Goal: Information Seeking & Learning: Learn about a topic

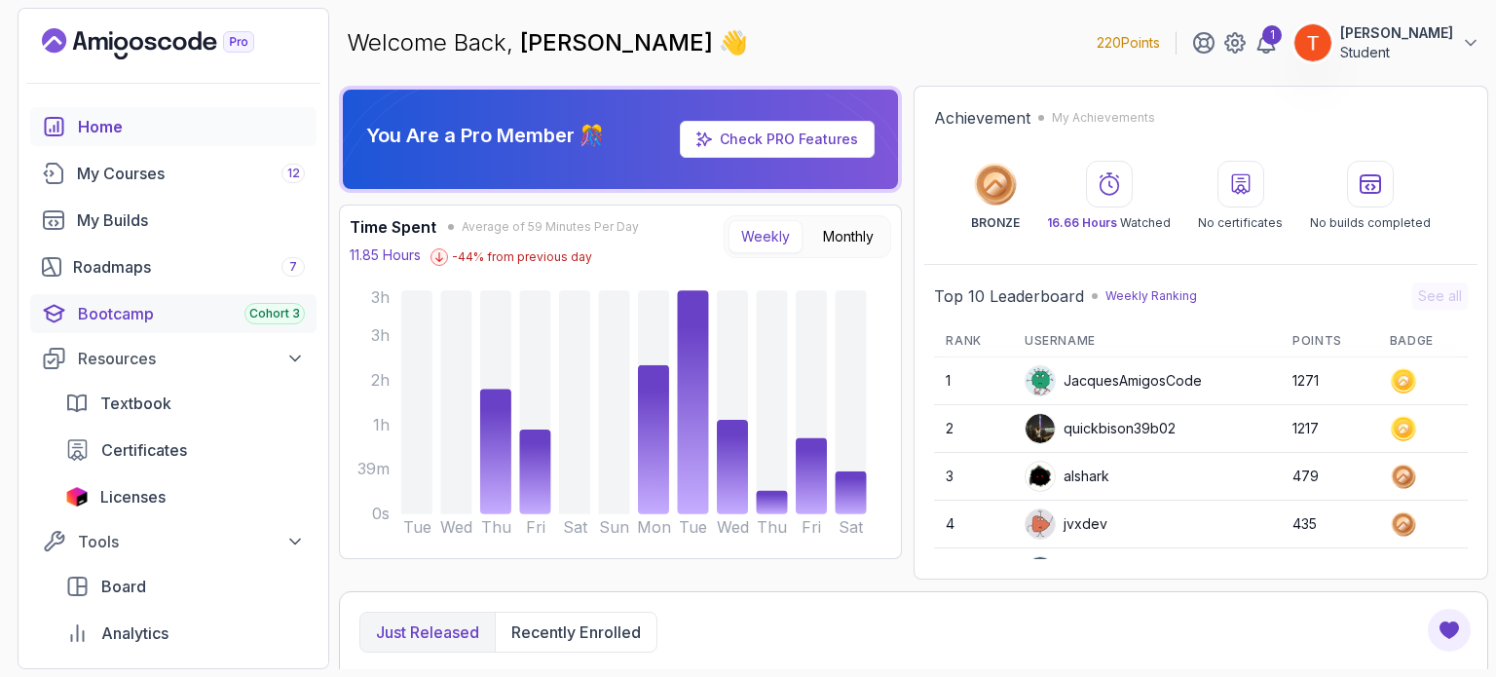
click at [142, 321] on div "Bootcamp Cohort 3" at bounding box center [191, 313] width 227 height 23
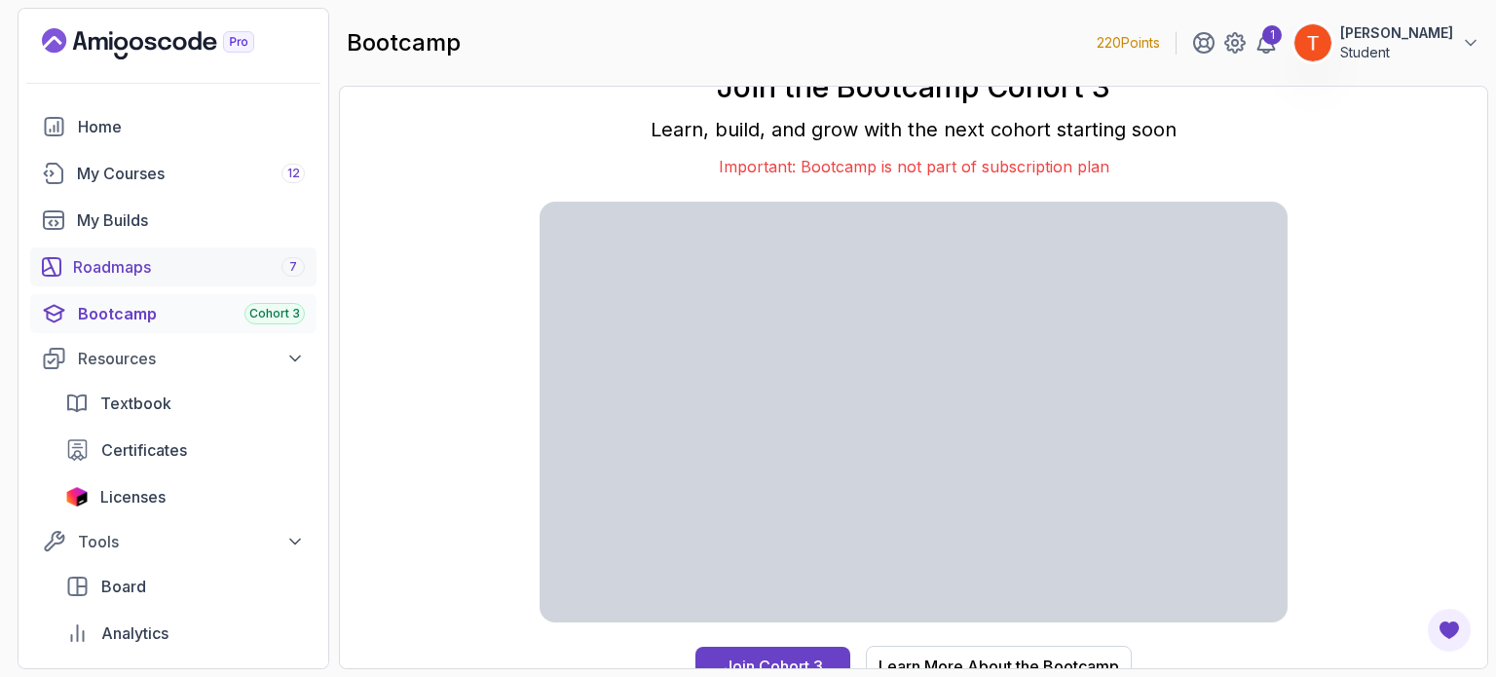
click at [156, 279] on link "Roadmaps 7" at bounding box center [173, 266] width 286 height 39
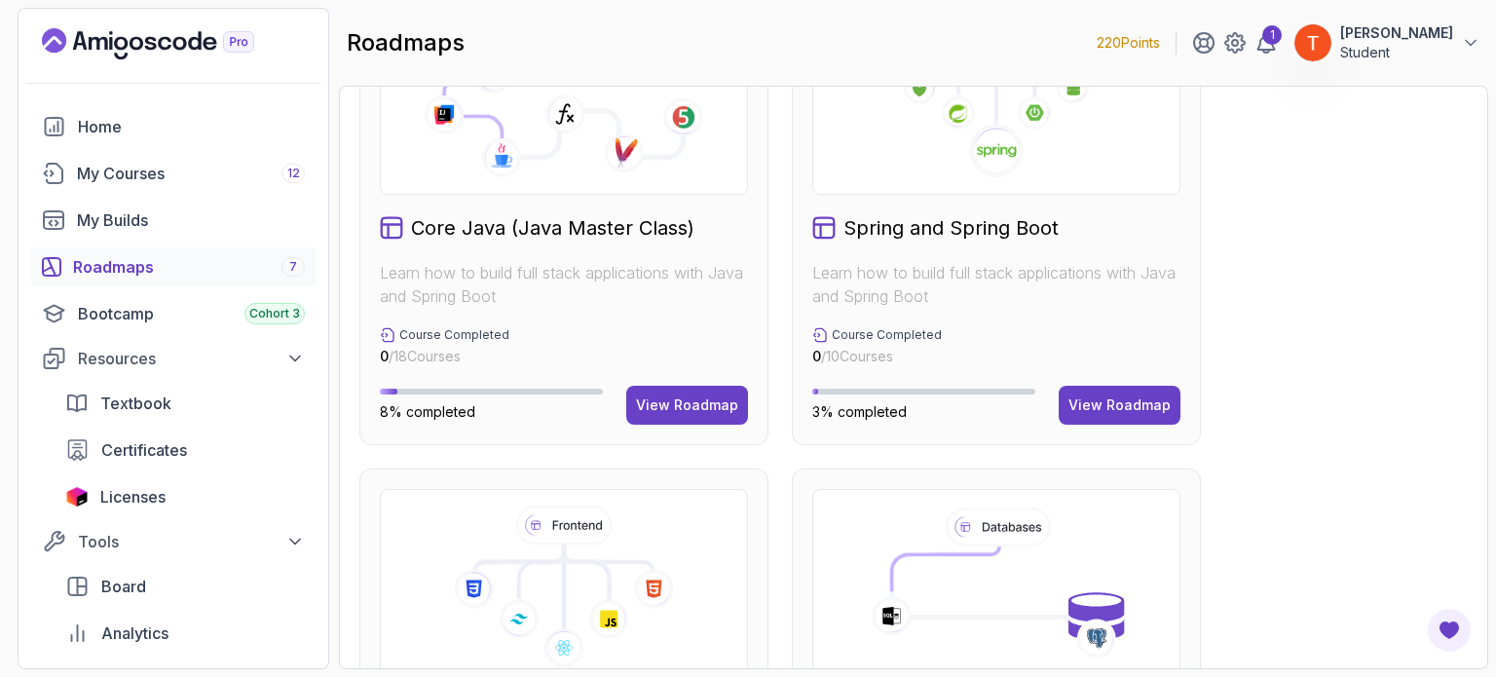
scroll to position [591, 0]
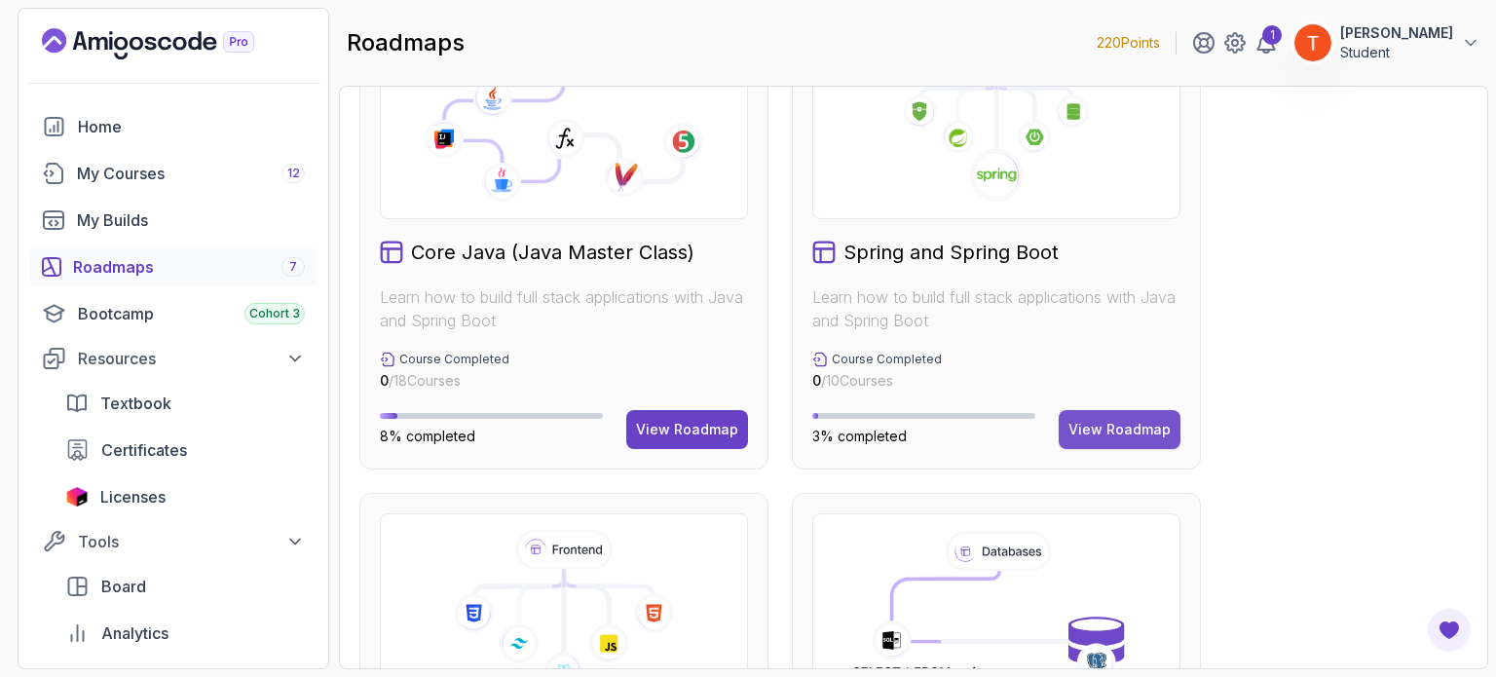
click at [1122, 441] on button "View Roadmap" at bounding box center [1120, 429] width 122 height 39
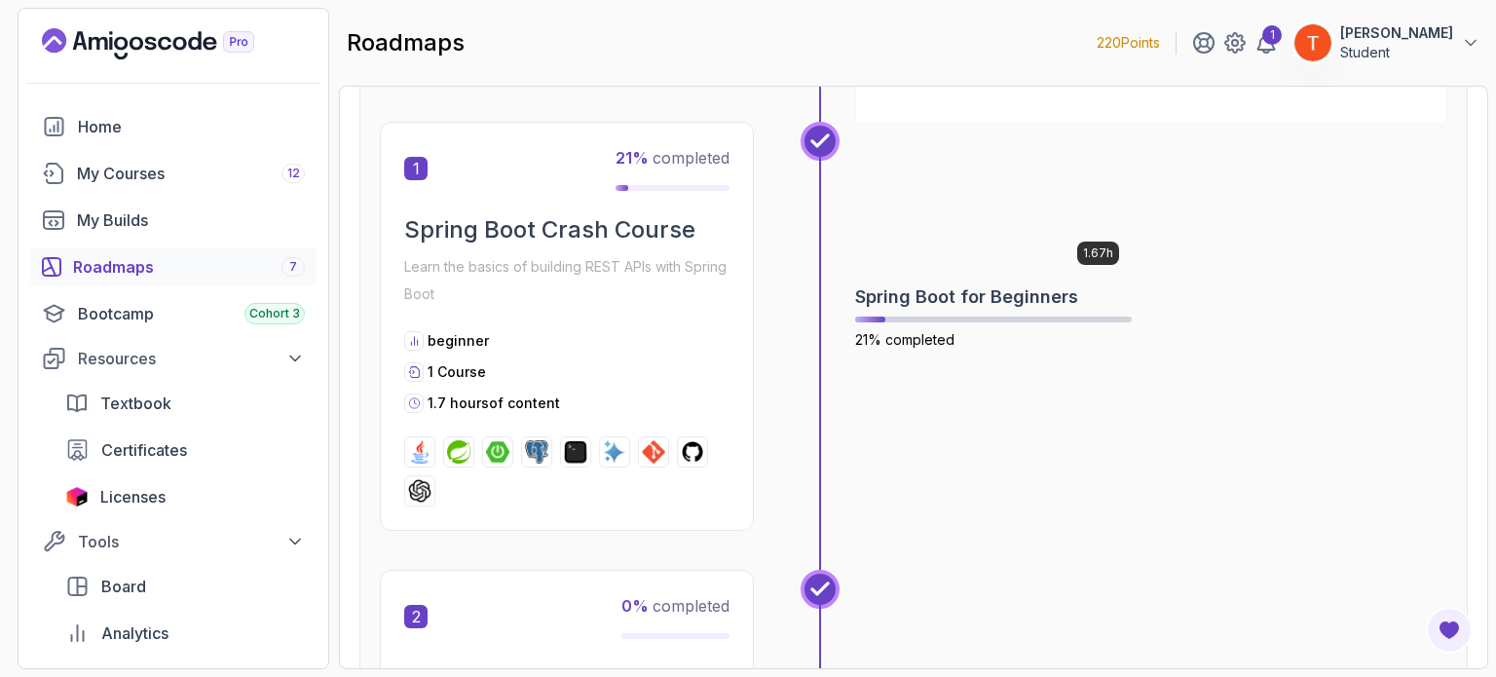
scroll to position [405, 0]
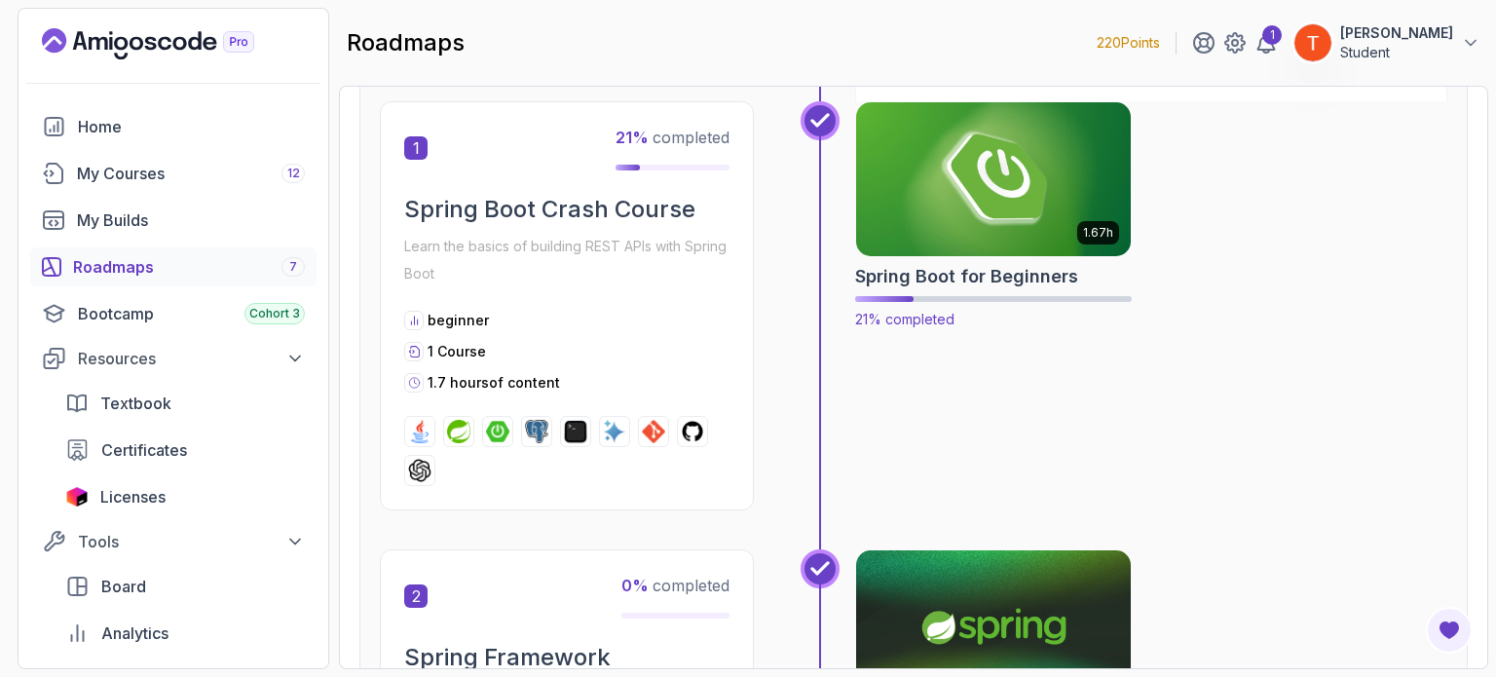
click at [1004, 206] on img at bounding box center [994, 179] width 288 height 162
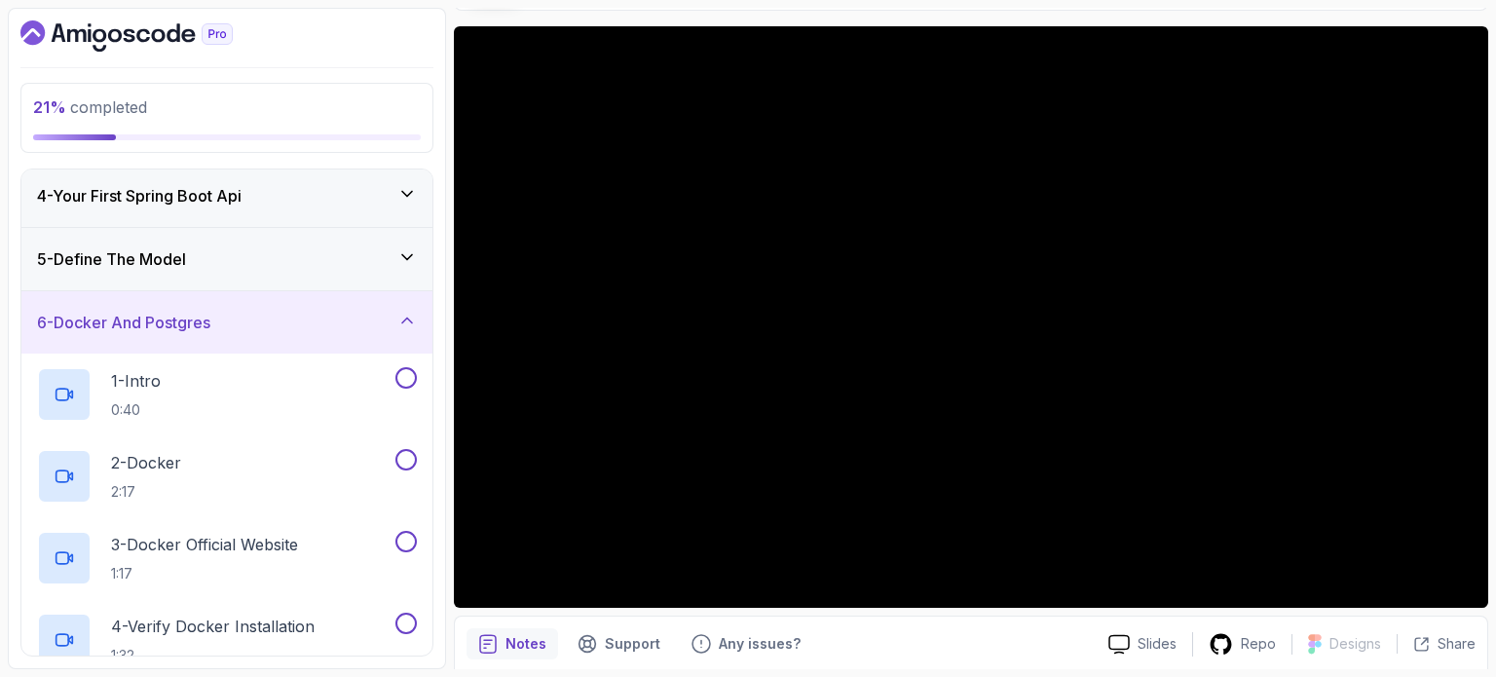
scroll to position [195, 0]
click at [275, 259] on div "5 - Define The Model" at bounding box center [227, 258] width 380 height 23
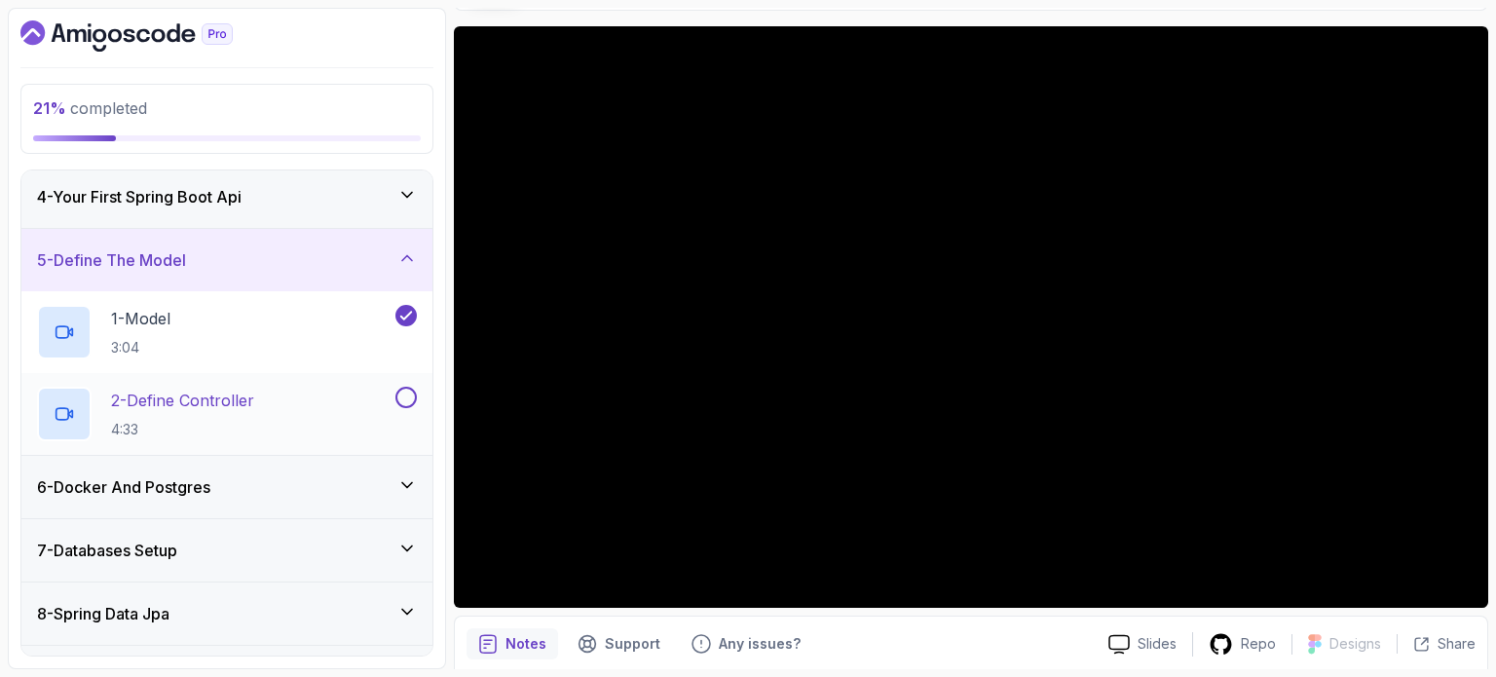
click at [222, 390] on p "2 - Define Controller" at bounding box center [182, 400] width 143 height 23
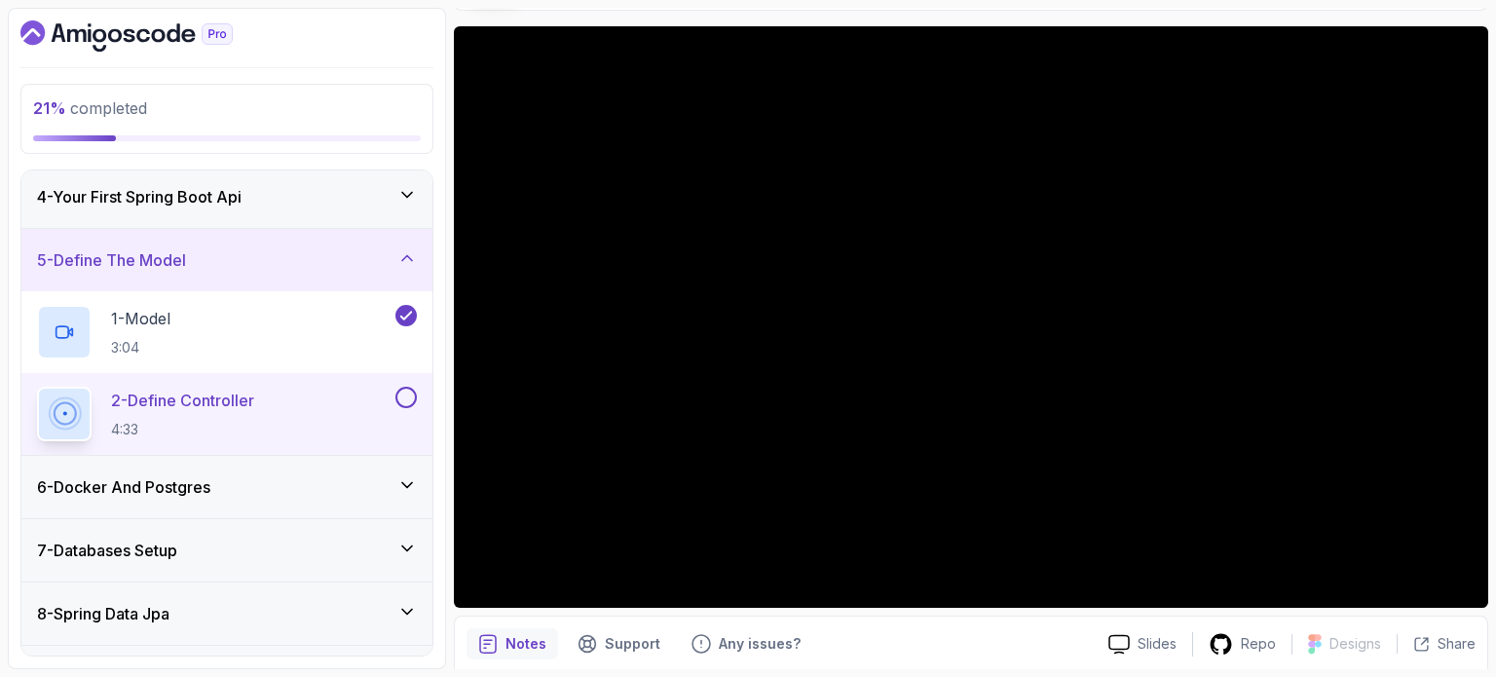
click at [220, 482] on div "6 - Docker And Postgres" at bounding box center [227, 486] width 380 height 23
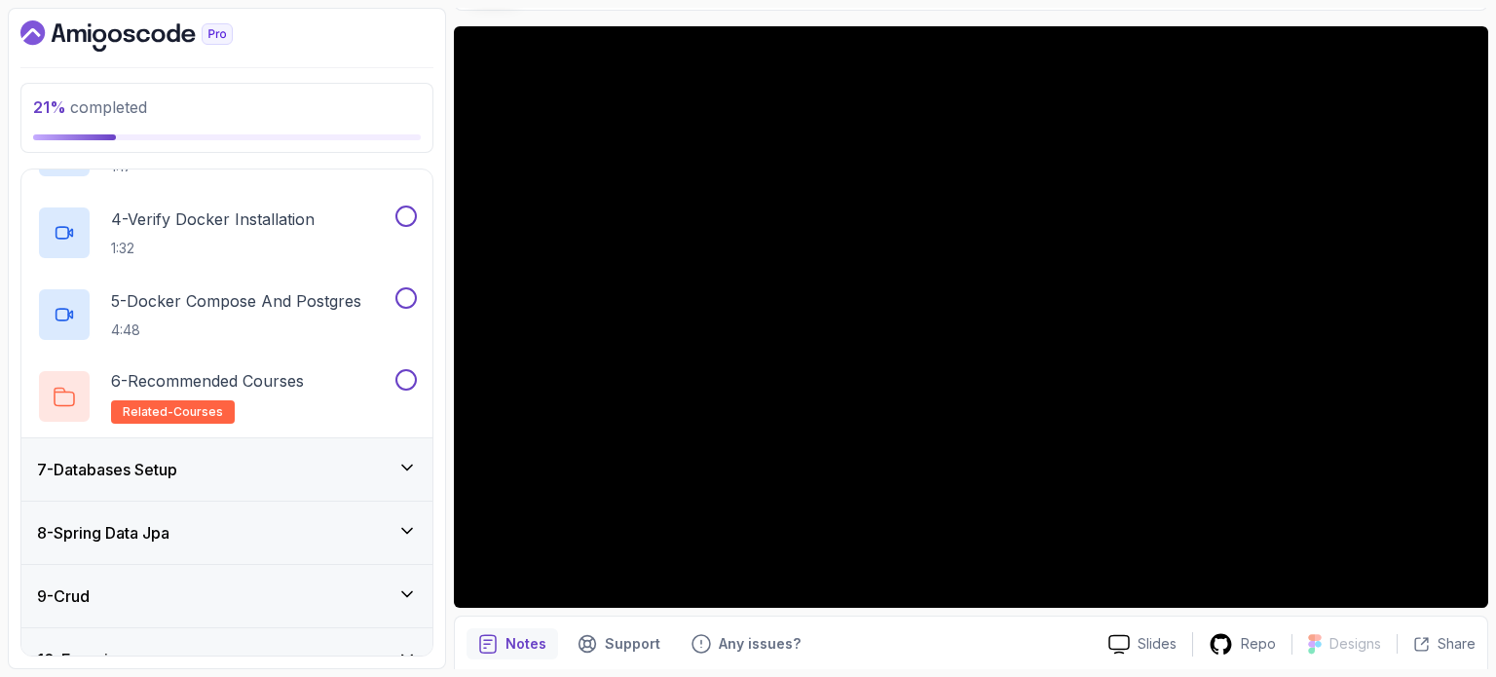
click at [225, 464] on div "7 - Databases Setup" at bounding box center [227, 469] width 380 height 23
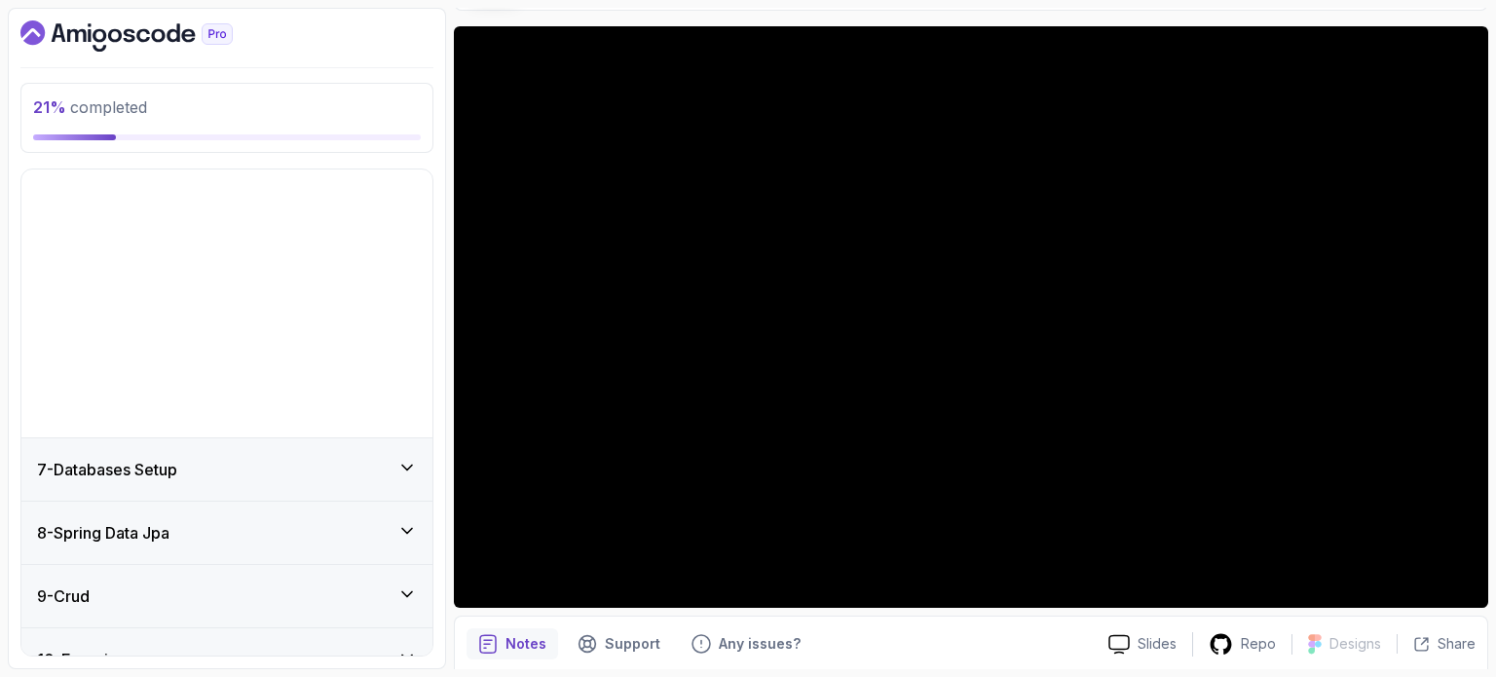
scroll to position [269, 0]
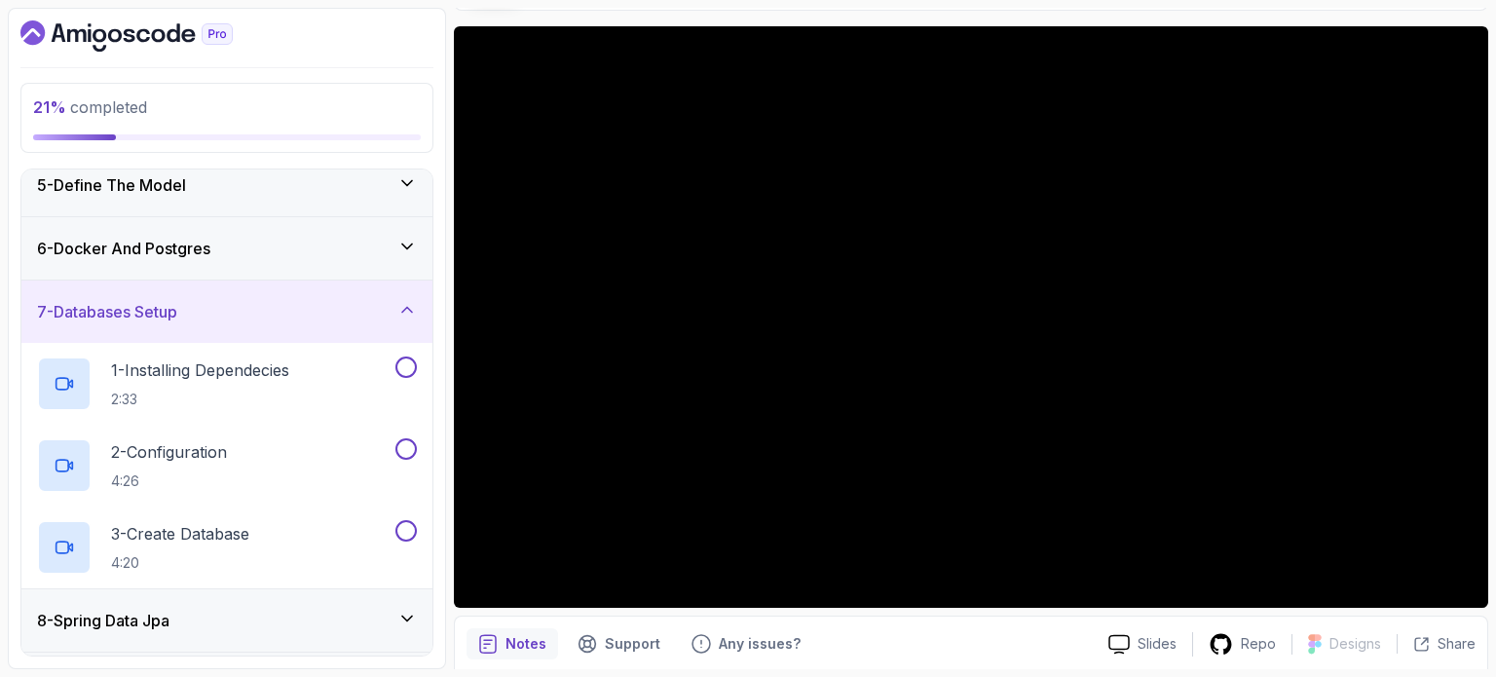
click at [273, 310] on div "7 - Databases Setup" at bounding box center [227, 311] width 380 height 23
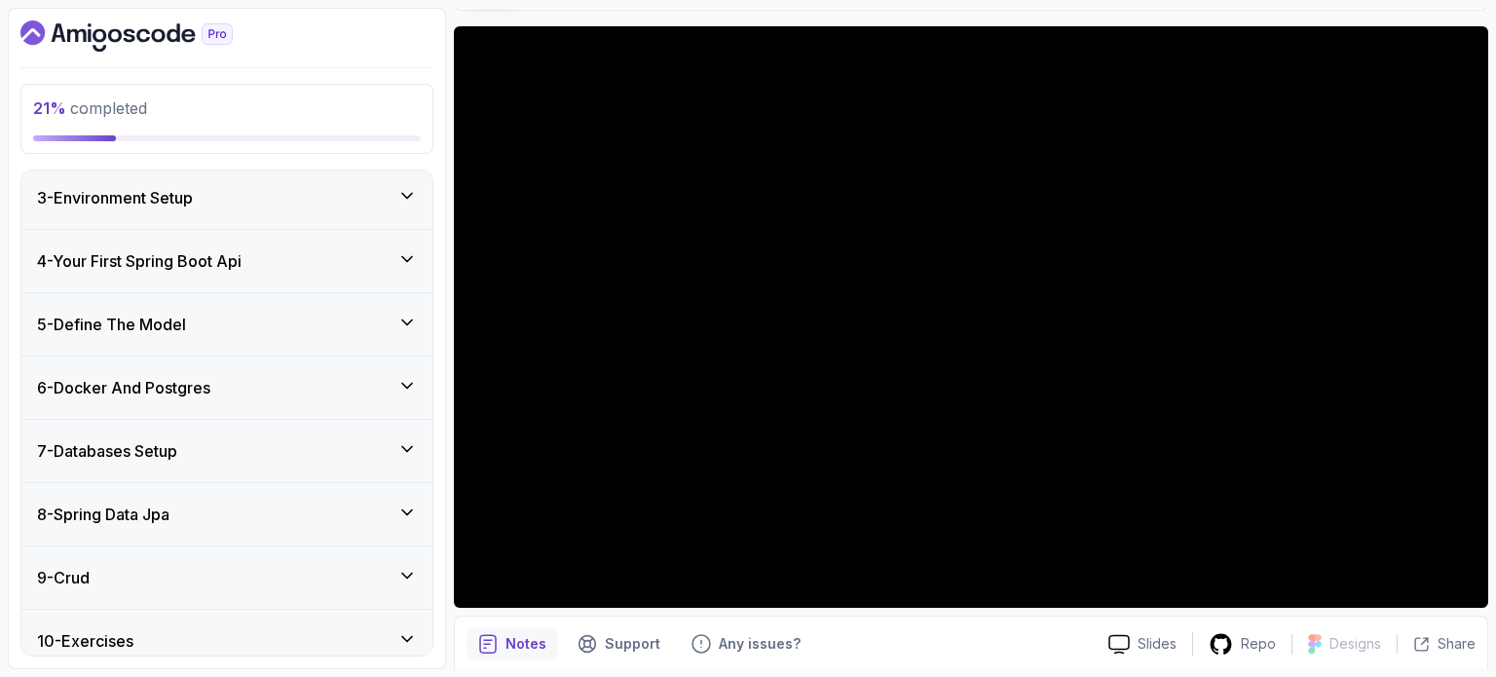
scroll to position [128, 0]
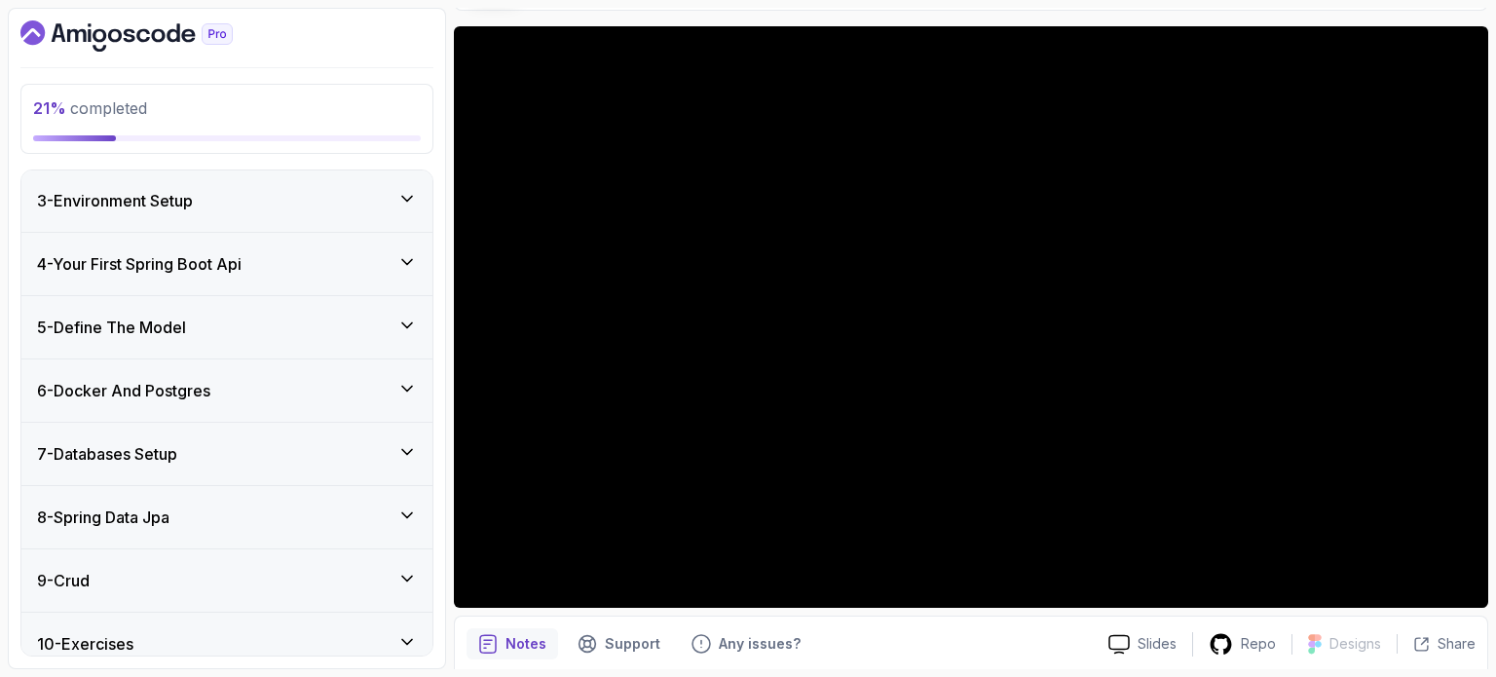
click at [273, 310] on div "5 - Define The Model" at bounding box center [226, 327] width 411 height 62
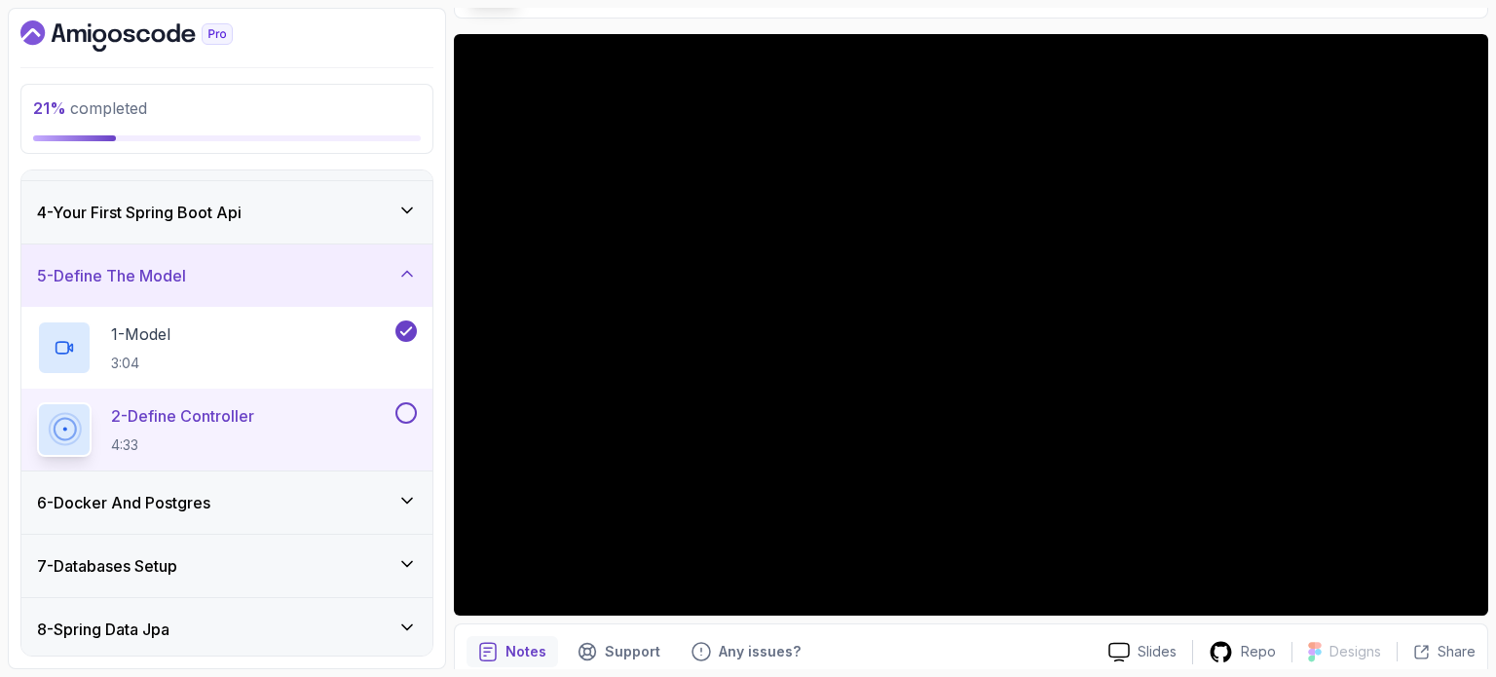
scroll to position [113, 0]
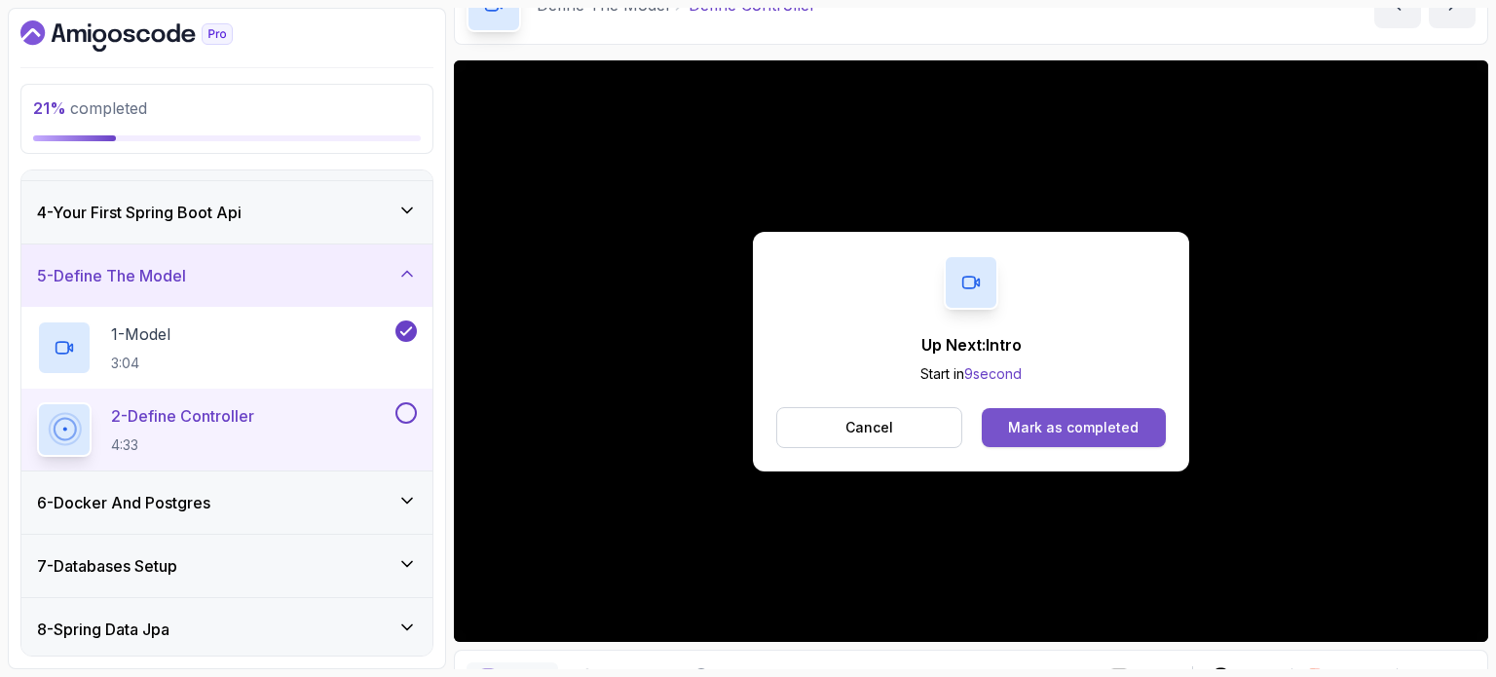
click at [1052, 420] on div "Mark as completed" at bounding box center [1073, 427] width 131 height 19
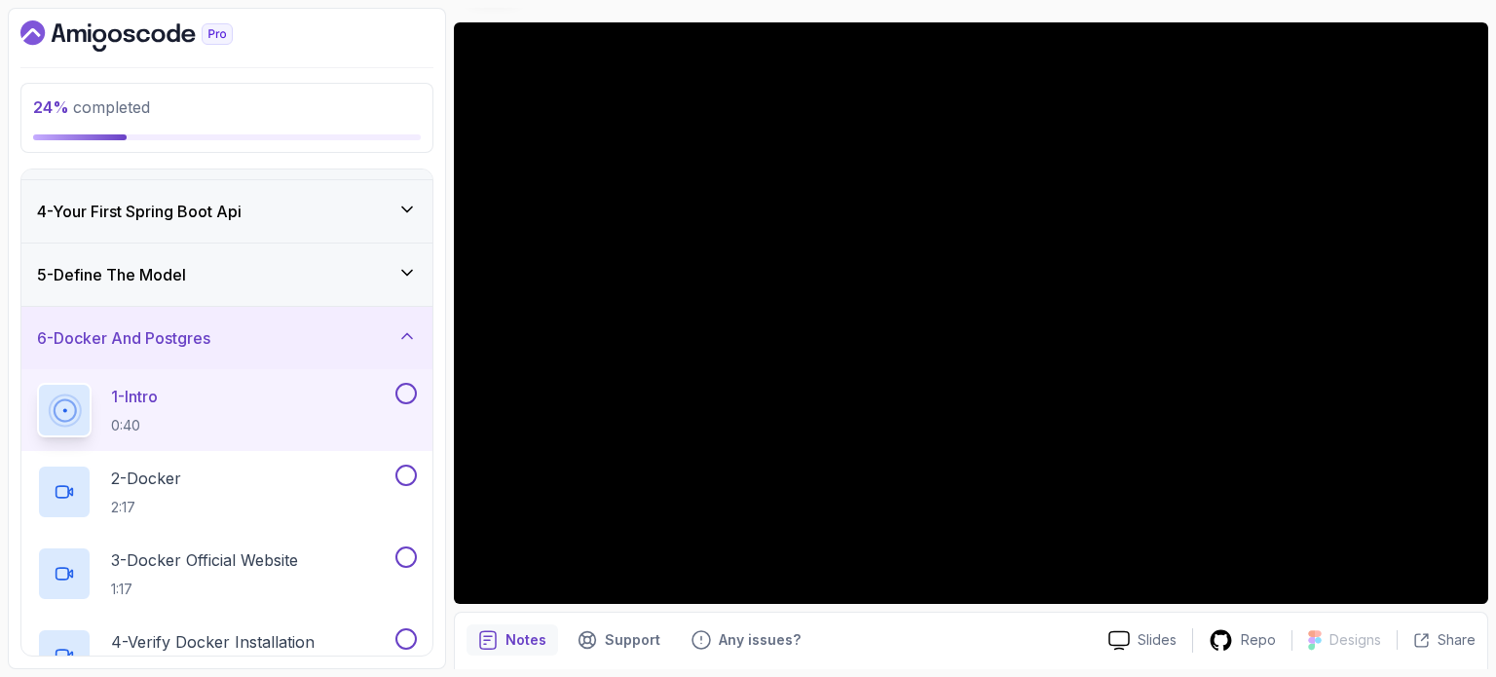
scroll to position [156, 0]
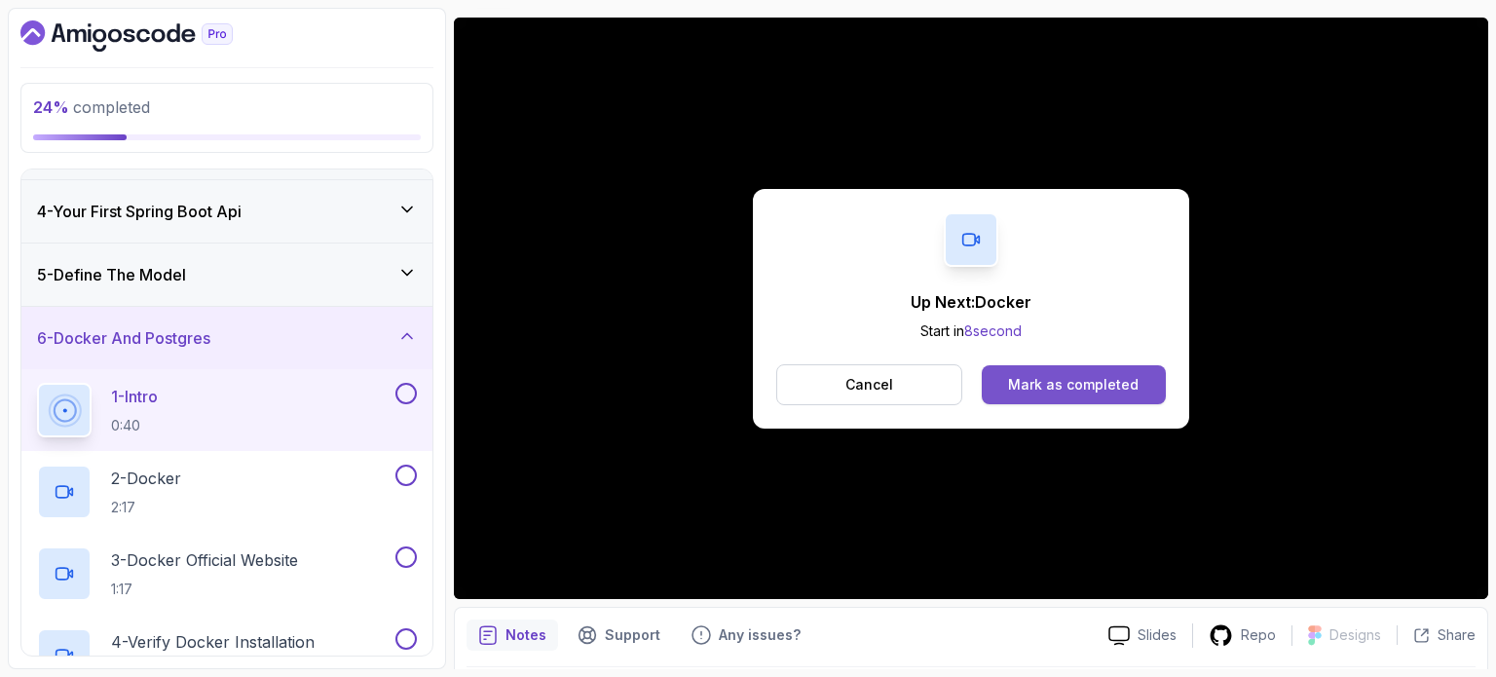
click at [1054, 381] on div "Mark as completed" at bounding box center [1073, 384] width 131 height 19
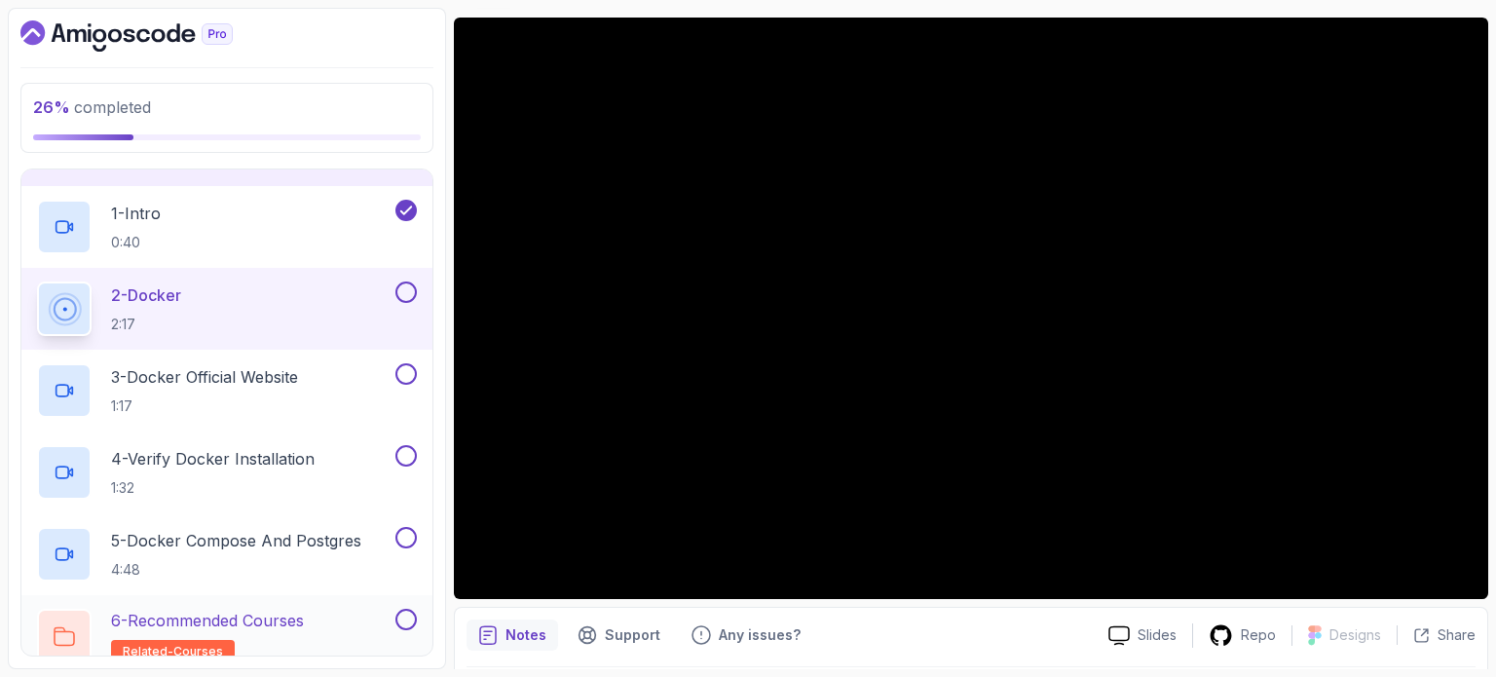
scroll to position [472, 0]
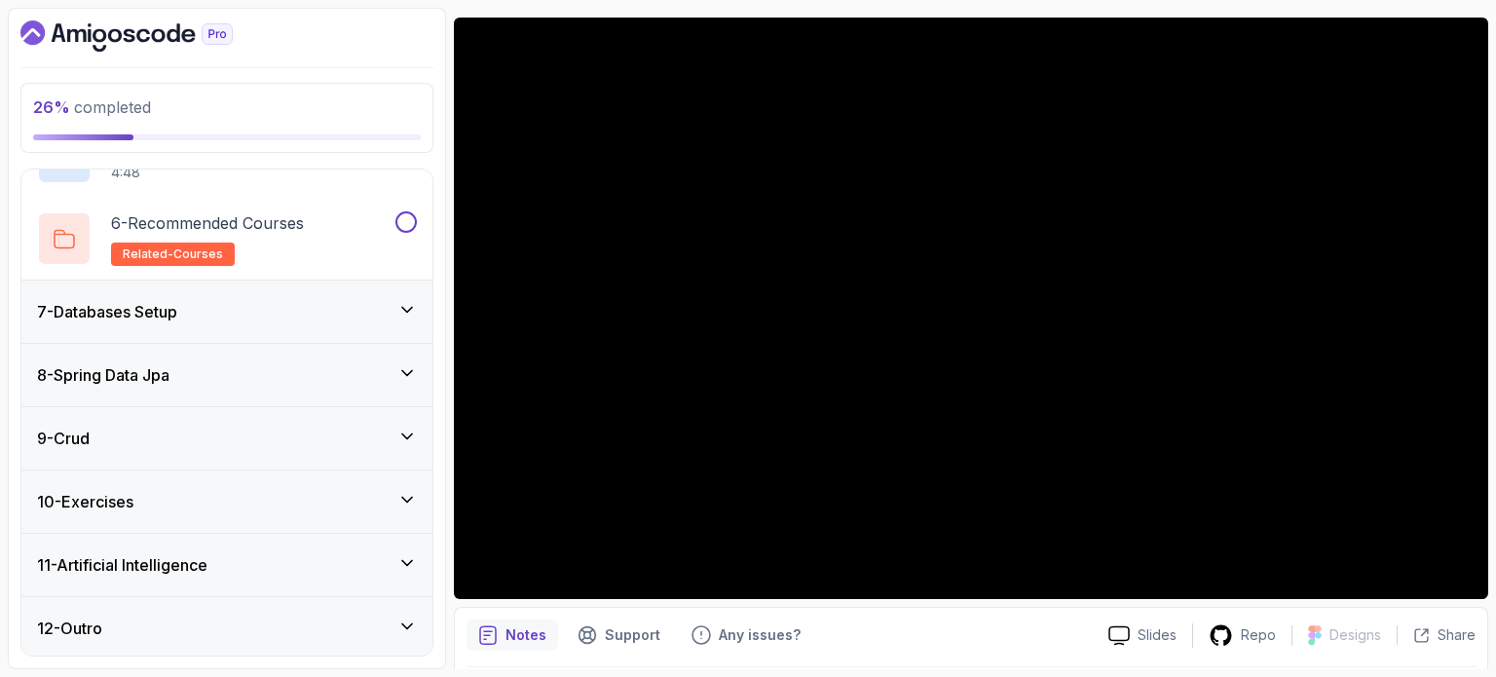
click at [300, 312] on div "7 - Databases Setup" at bounding box center [227, 311] width 380 height 23
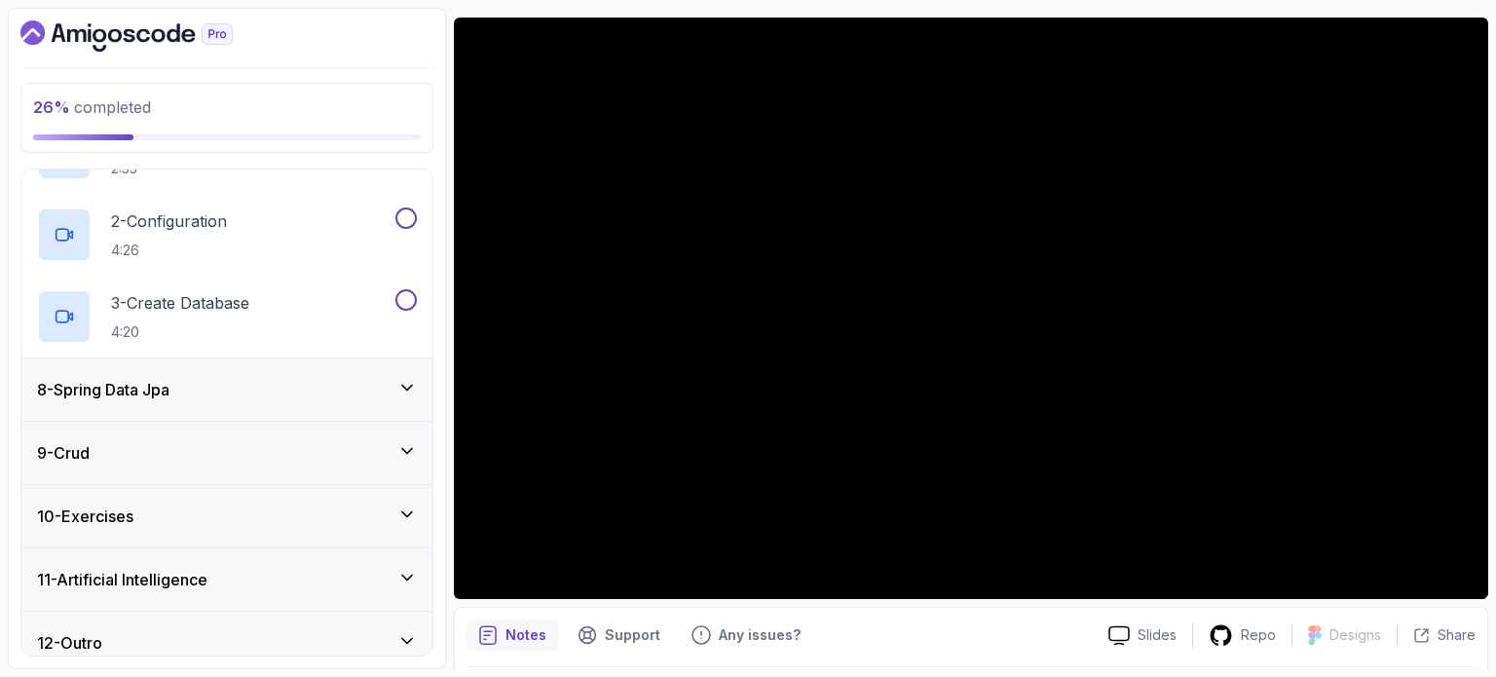
scroll to position [514, 0]
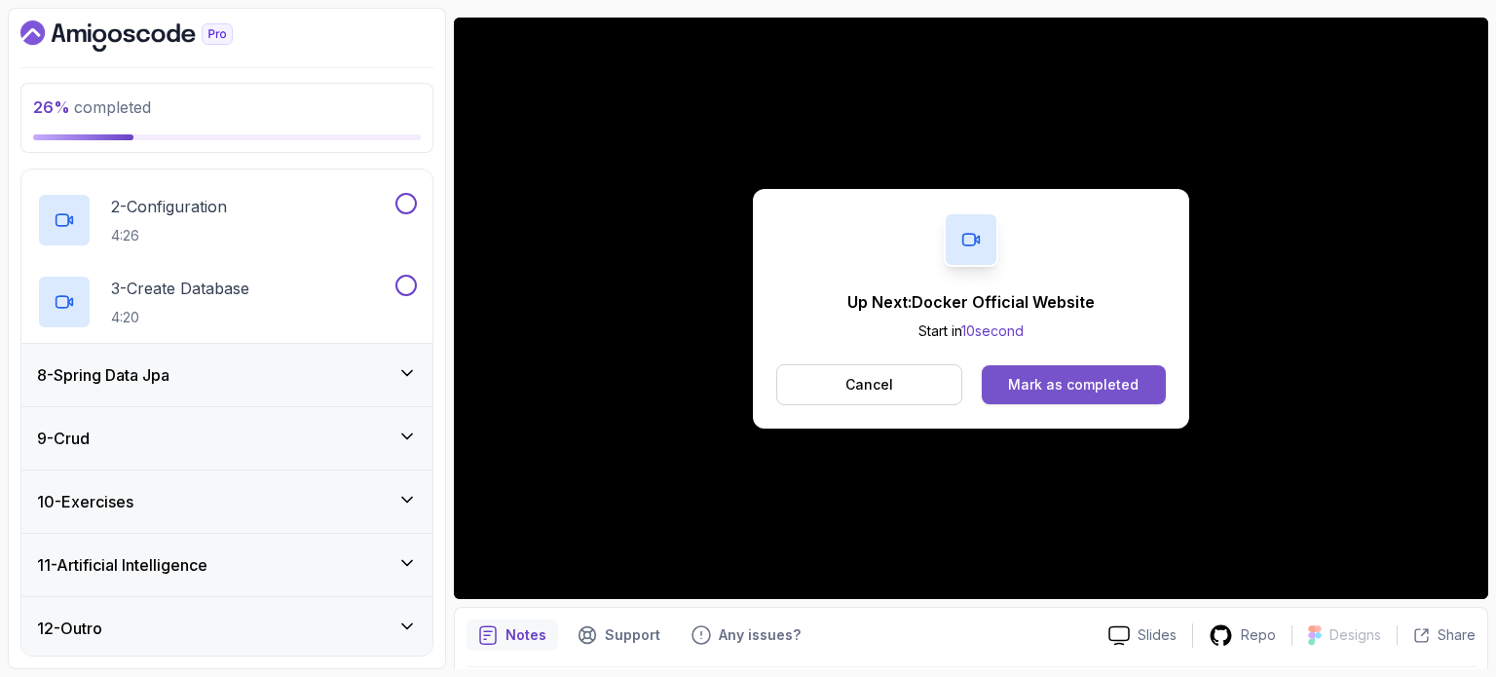
click at [1015, 381] on div "Mark as completed" at bounding box center [1073, 384] width 131 height 19
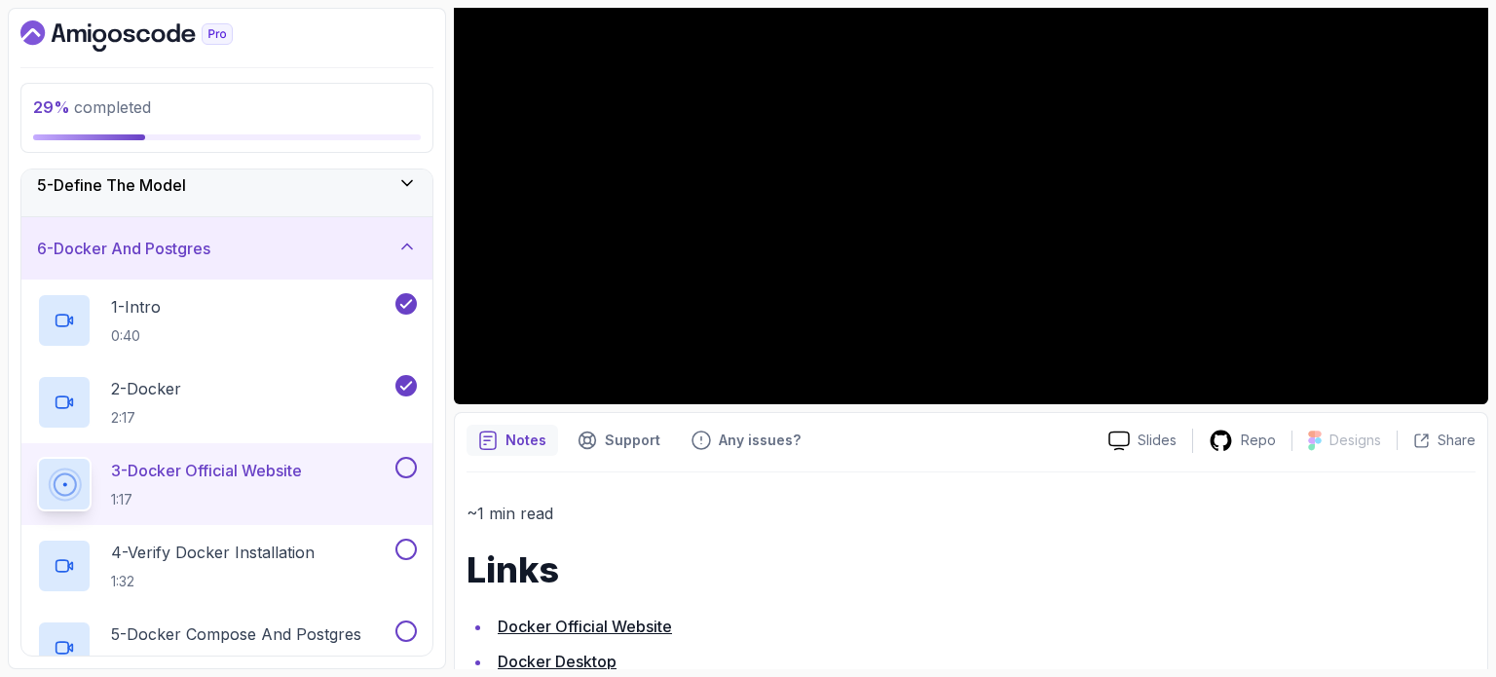
scroll to position [156, 0]
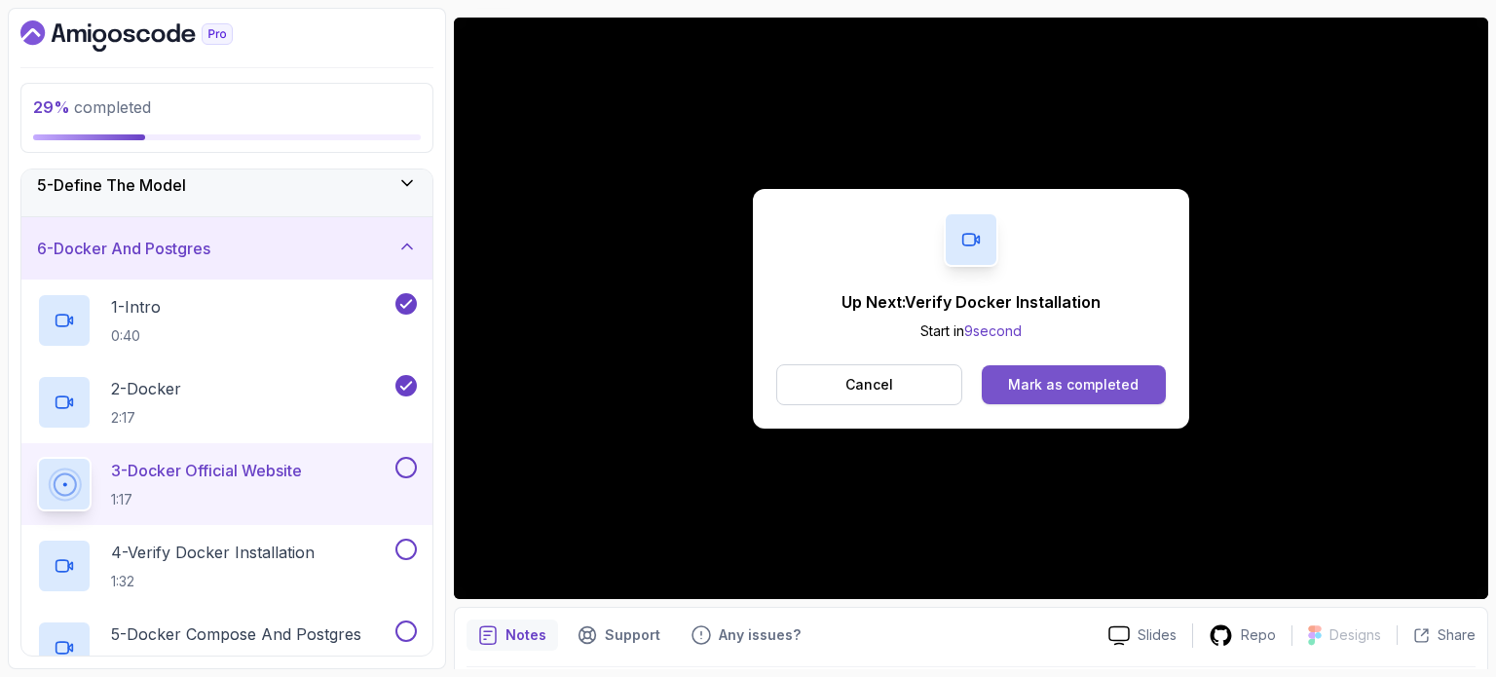
click at [1087, 379] on div "Mark as completed" at bounding box center [1073, 384] width 131 height 19
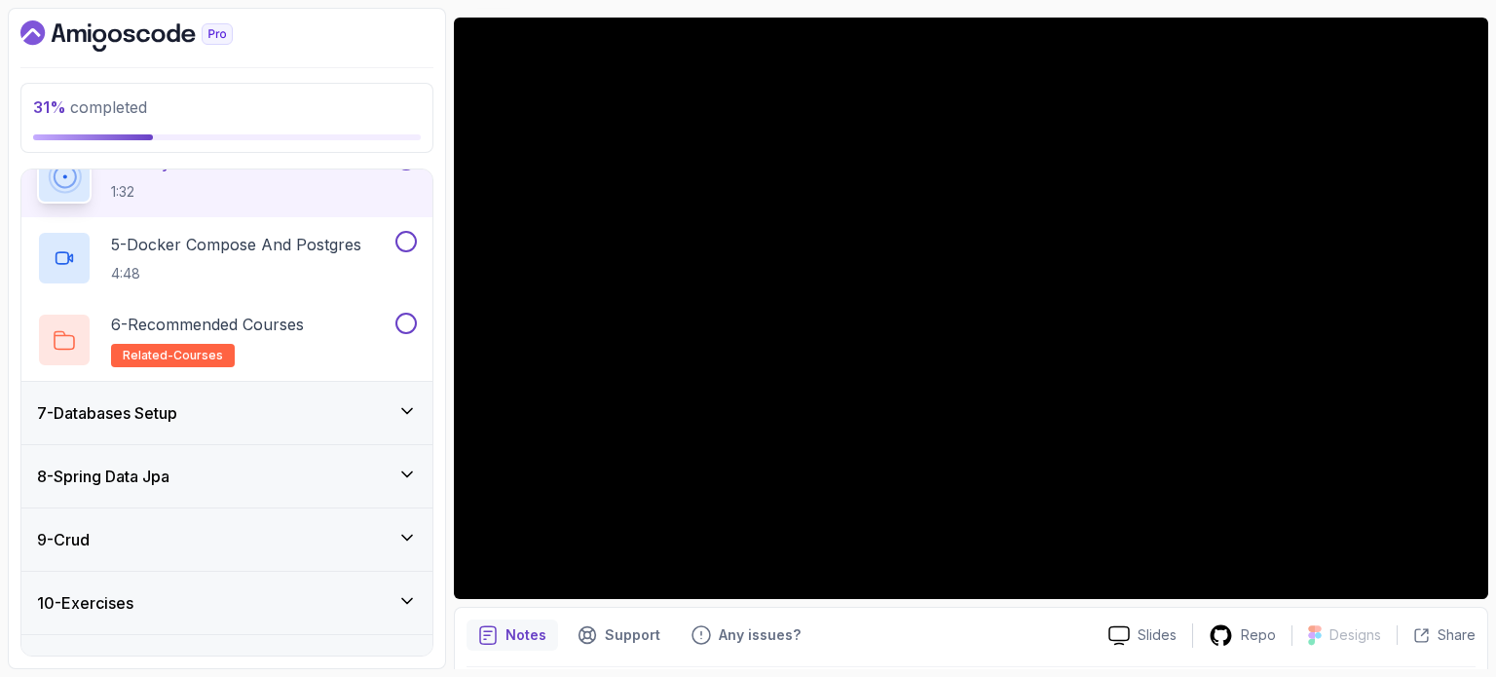
scroll to position [596, 0]
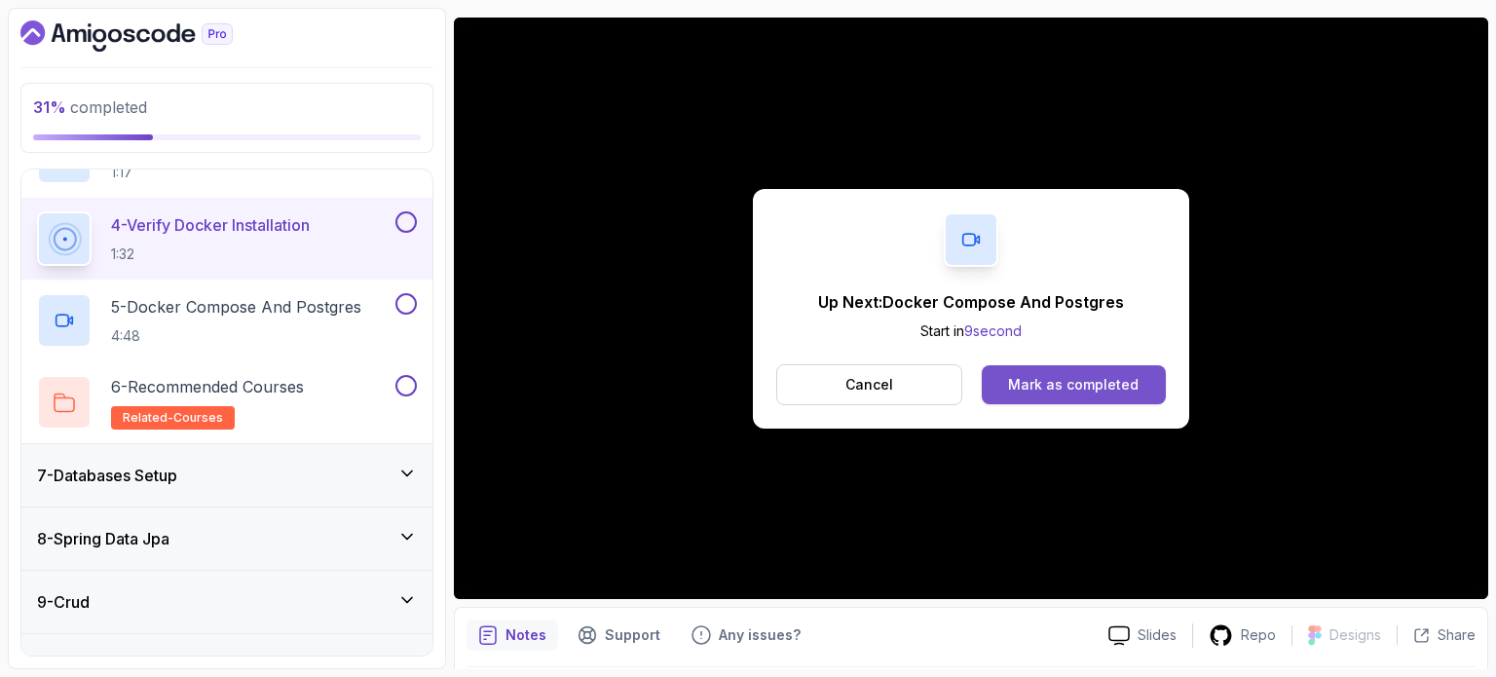
click at [1087, 379] on div "Mark as completed" at bounding box center [1073, 384] width 131 height 19
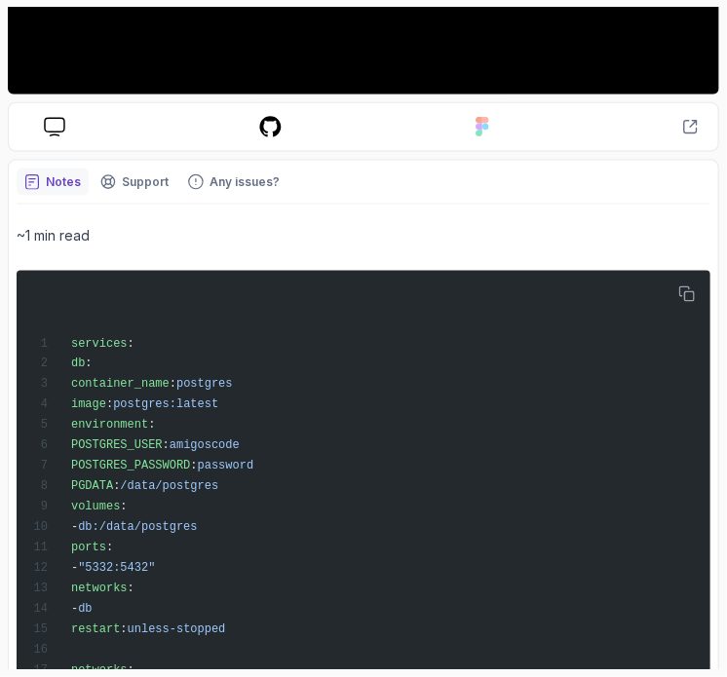
scroll to position [555, 0]
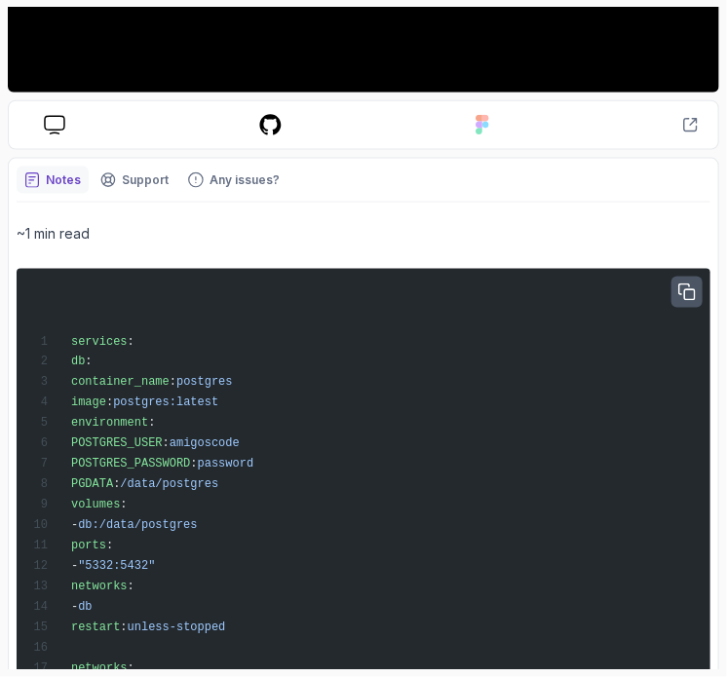
click at [687, 286] on icon "button" at bounding box center [687, 292] width 18 height 18
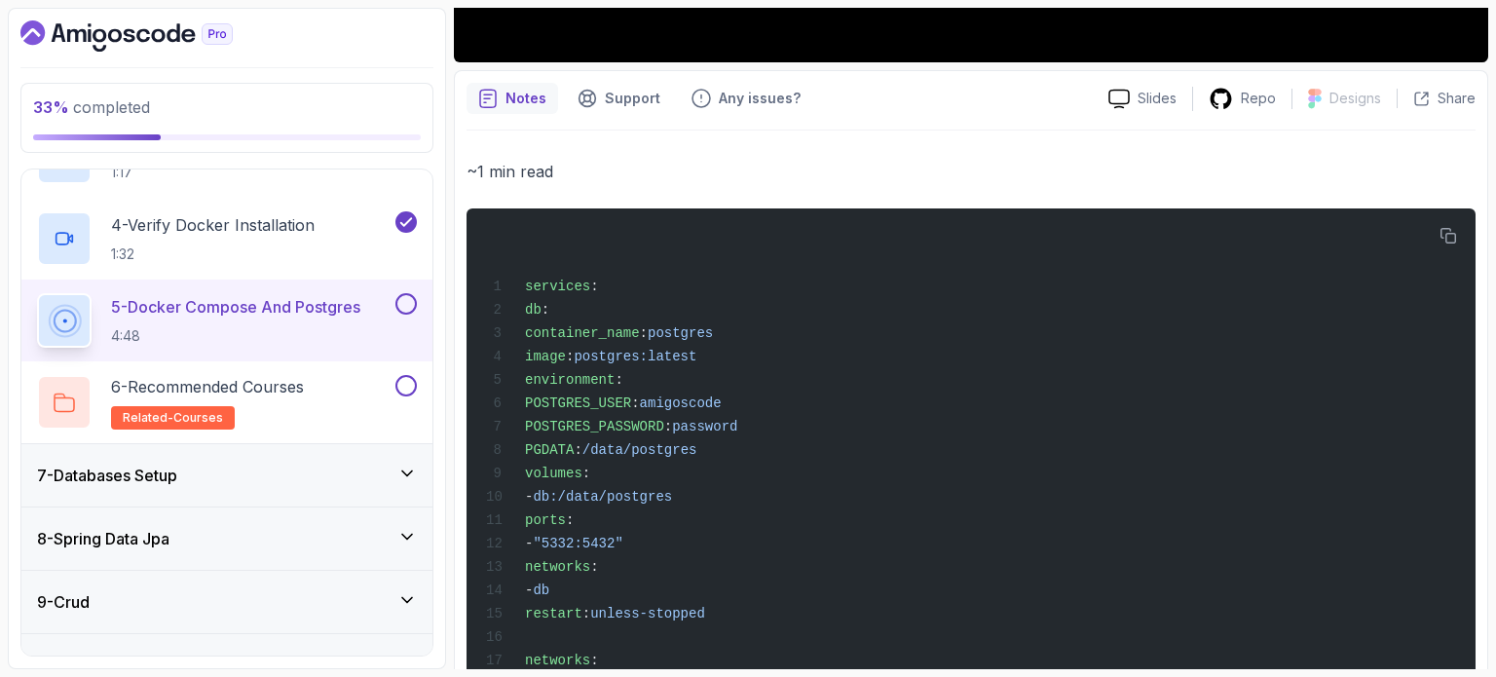
scroll to position [867, 0]
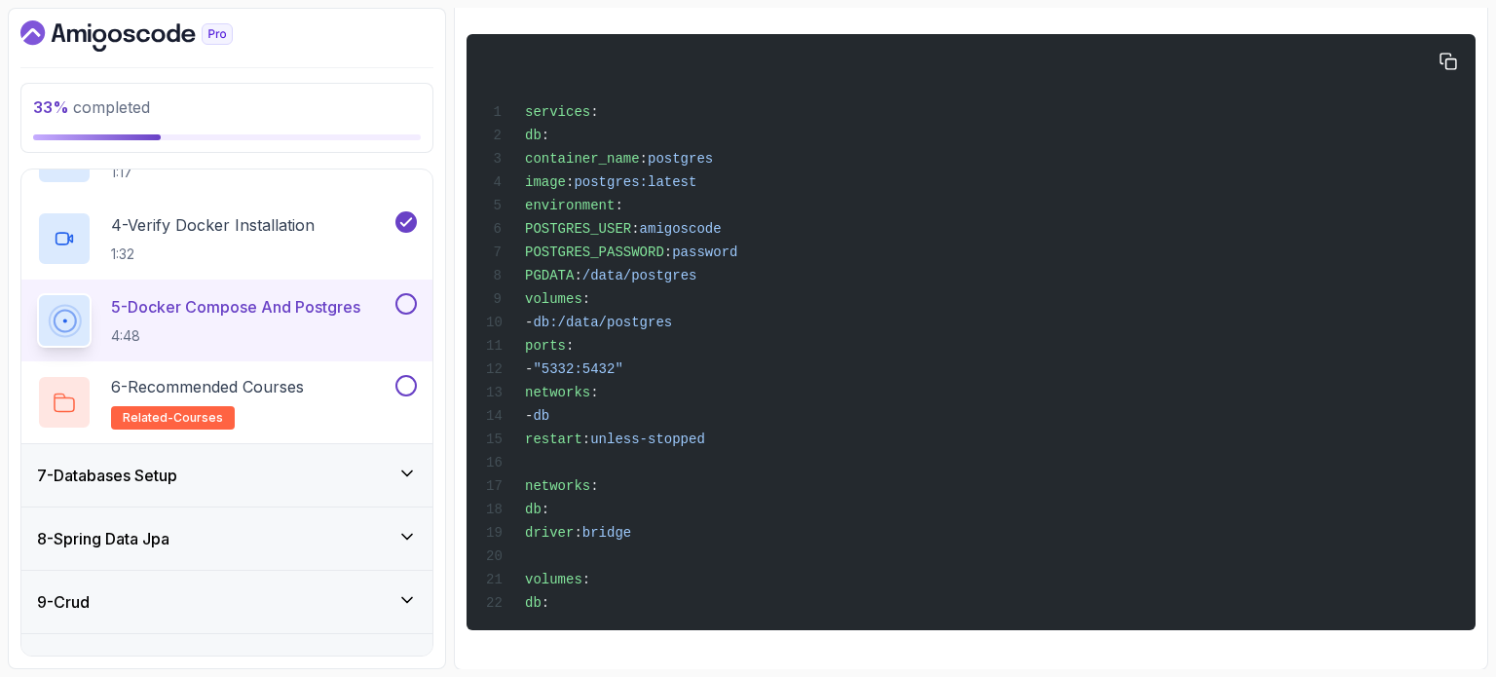
click at [835, 381] on div "services : db : container_name : postgres image : postgres:latest environment :…" at bounding box center [971, 332] width 978 height 573
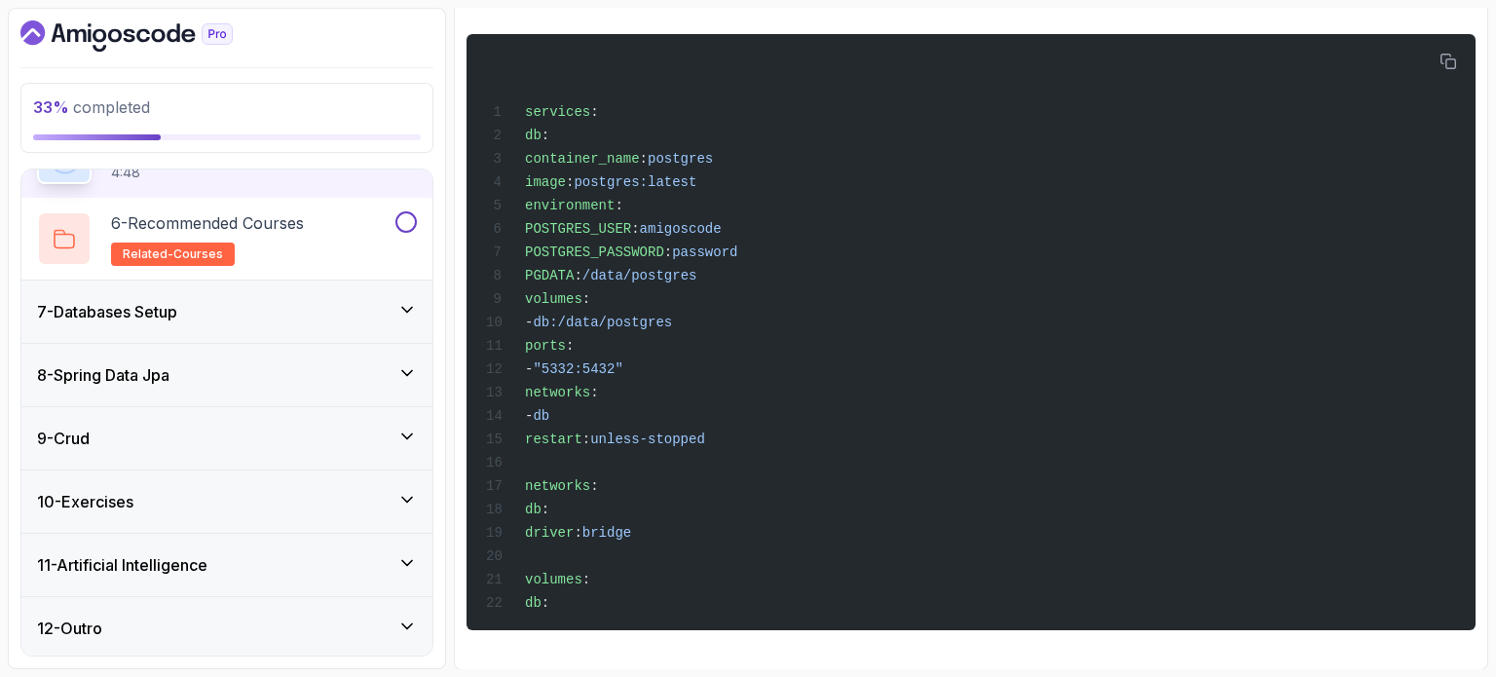
click at [144, 420] on div "9 - Crud" at bounding box center [226, 438] width 411 height 62
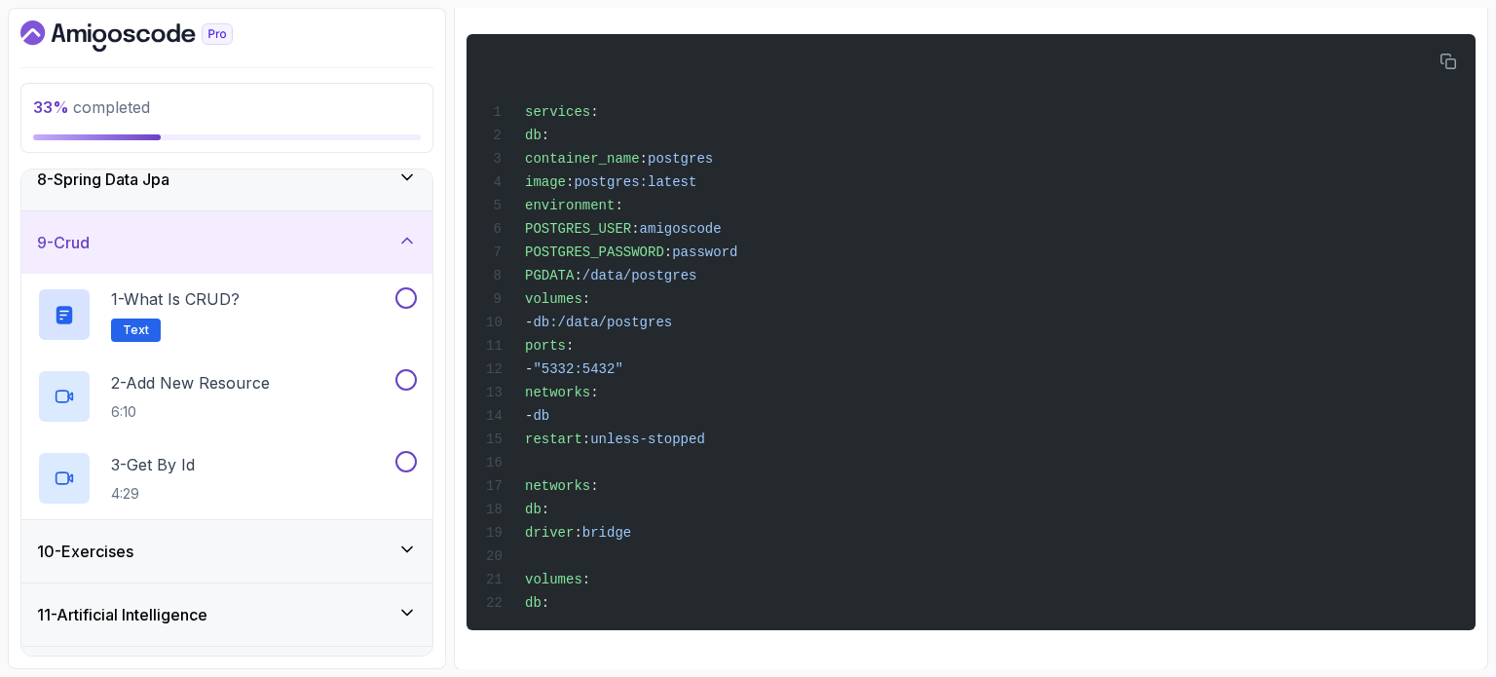
scroll to position [514, 0]
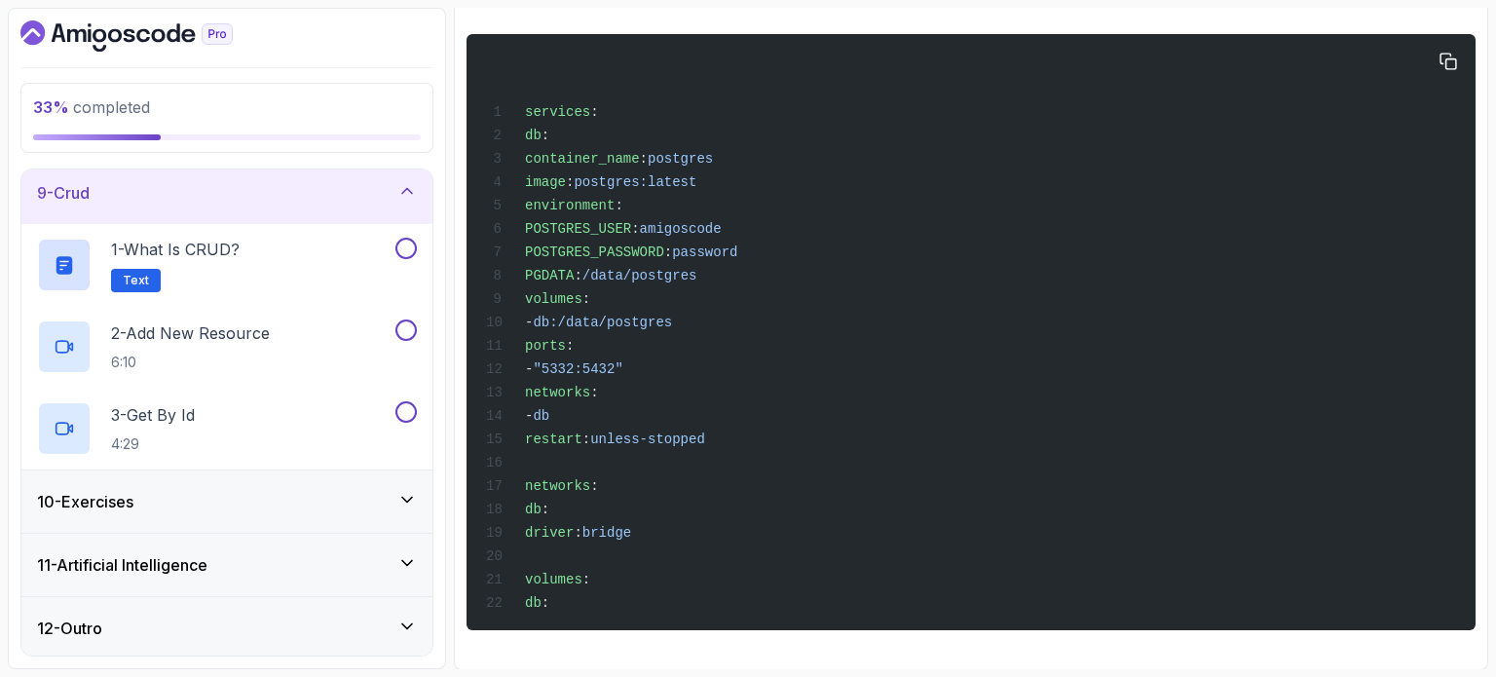
click at [1071, 367] on div "services : db : container_name : postgres image : postgres:latest environment :…" at bounding box center [971, 332] width 978 height 573
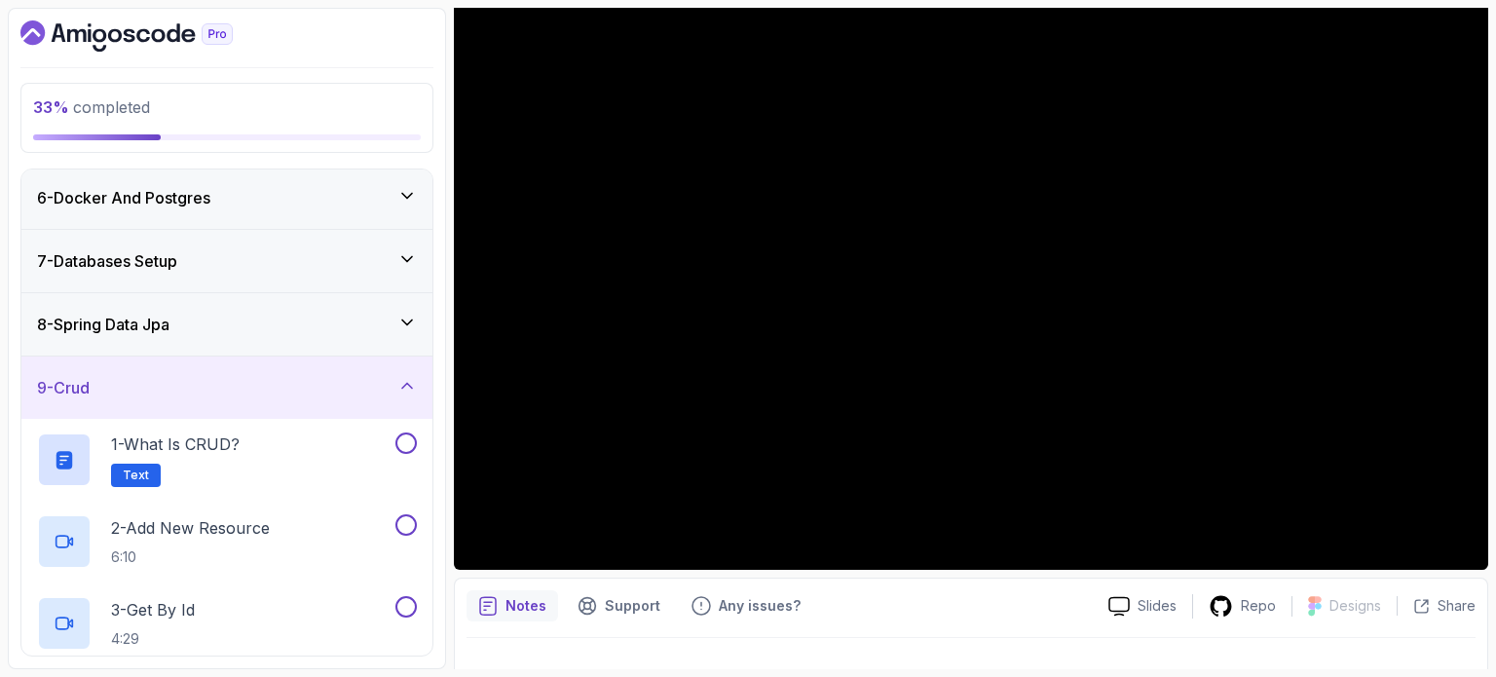
click at [222, 393] on div "9 - Crud" at bounding box center [227, 387] width 380 height 23
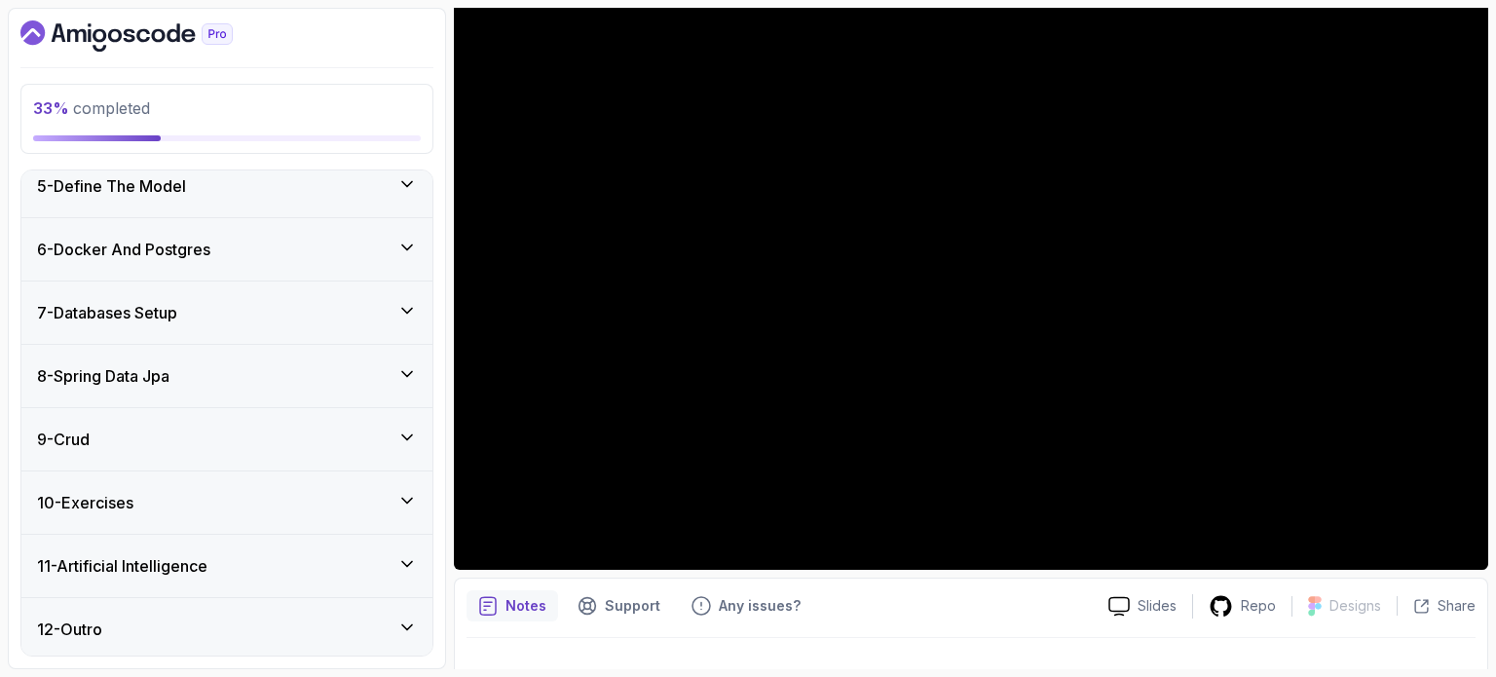
scroll to position [269, 0]
click at [251, 319] on div "7 - Databases Setup" at bounding box center [227, 312] width 380 height 23
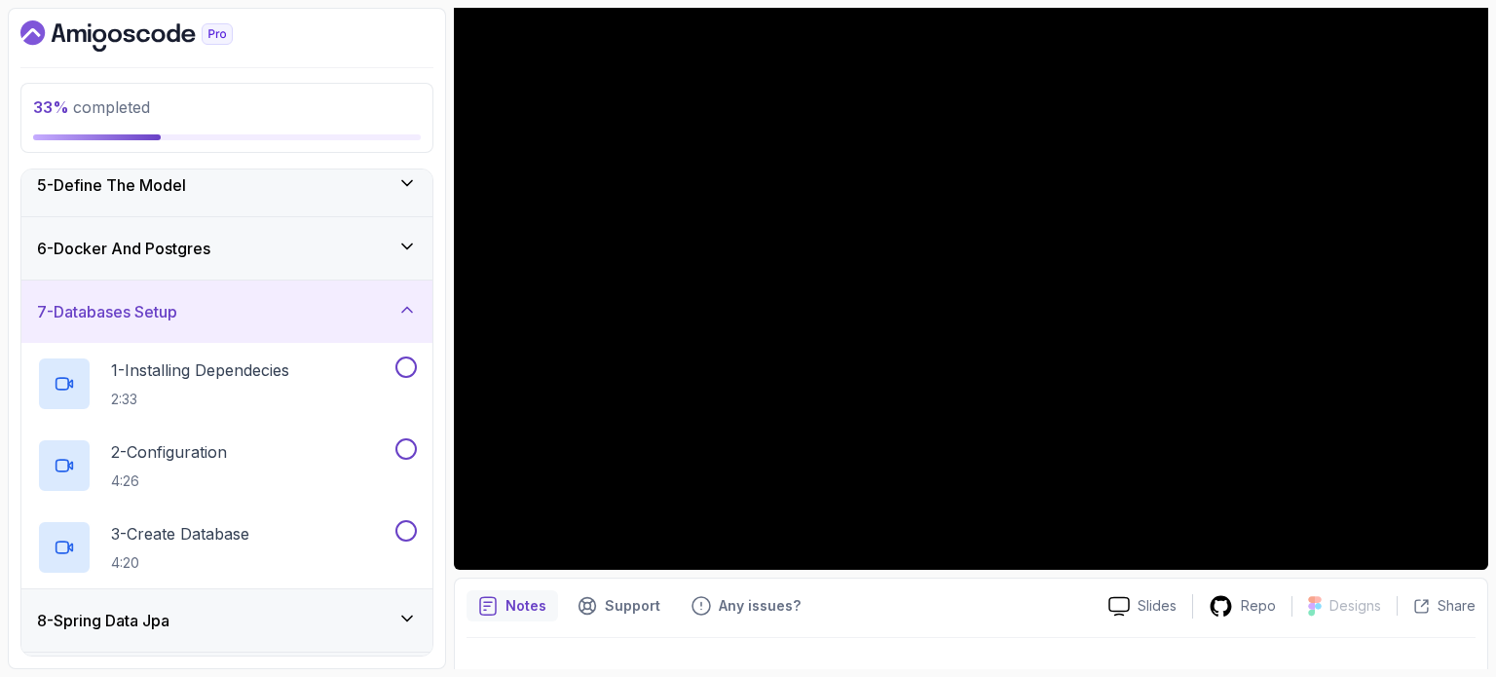
click at [251, 319] on div "7 - Databases Setup" at bounding box center [227, 311] width 380 height 23
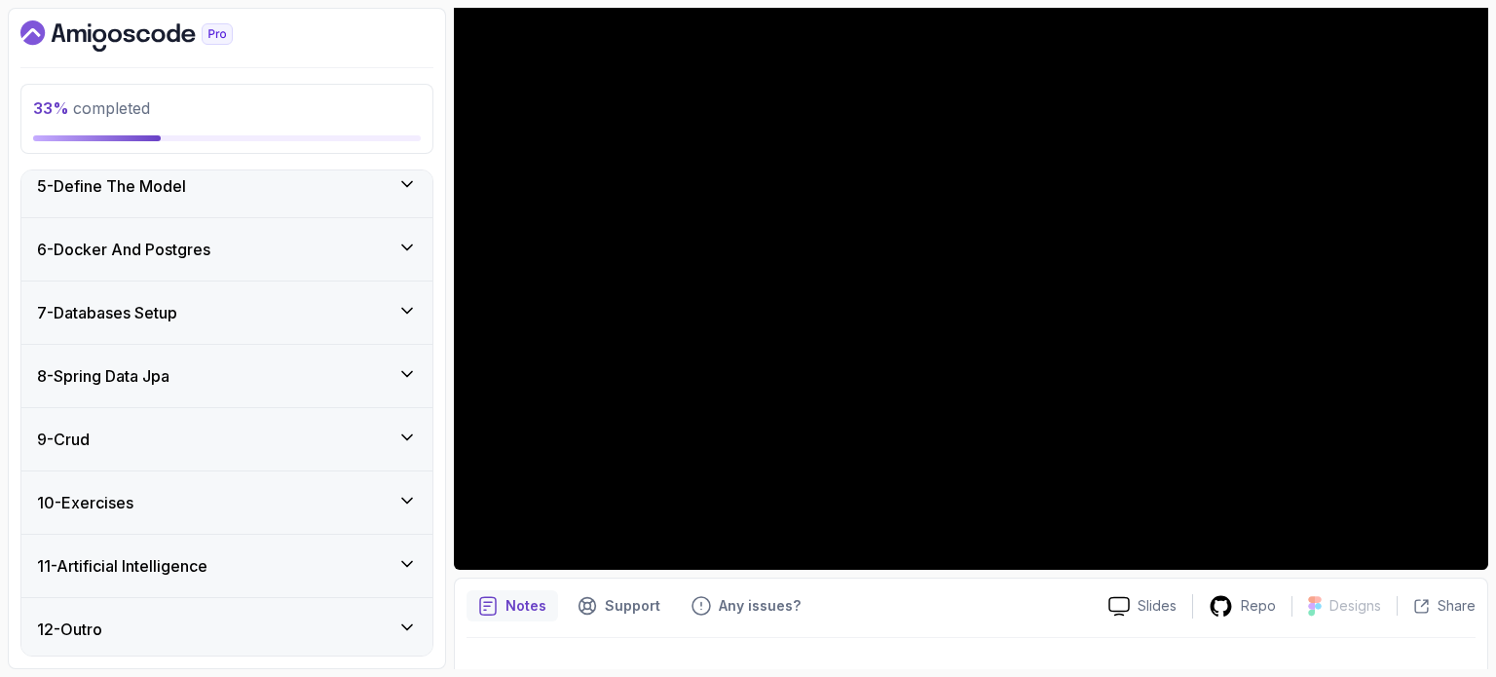
click at [304, 264] on div "6 - Docker And Postgres" at bounding box center [226, 249] width 411 height 62
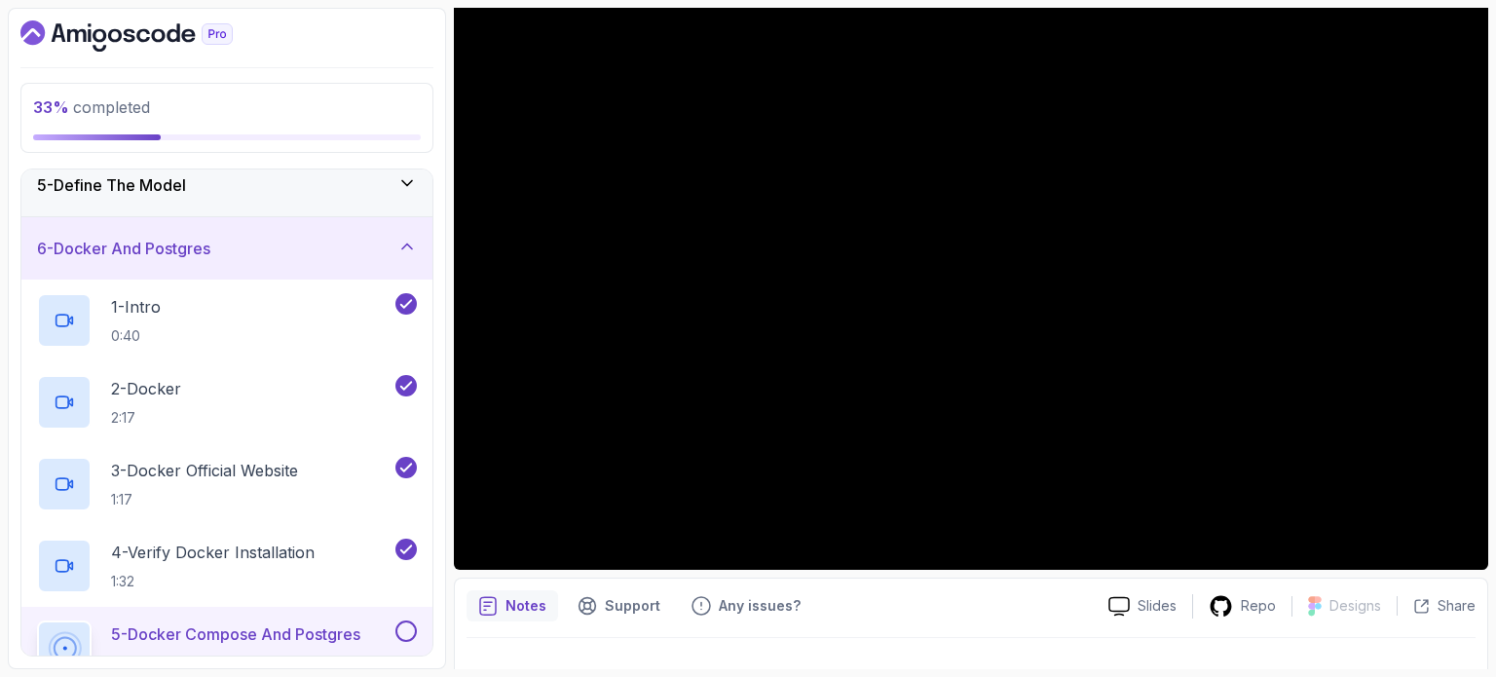
click at [307, 264] on div "6 - Docker And Postgres" at bounding box center [226, 248] width 411 height 62
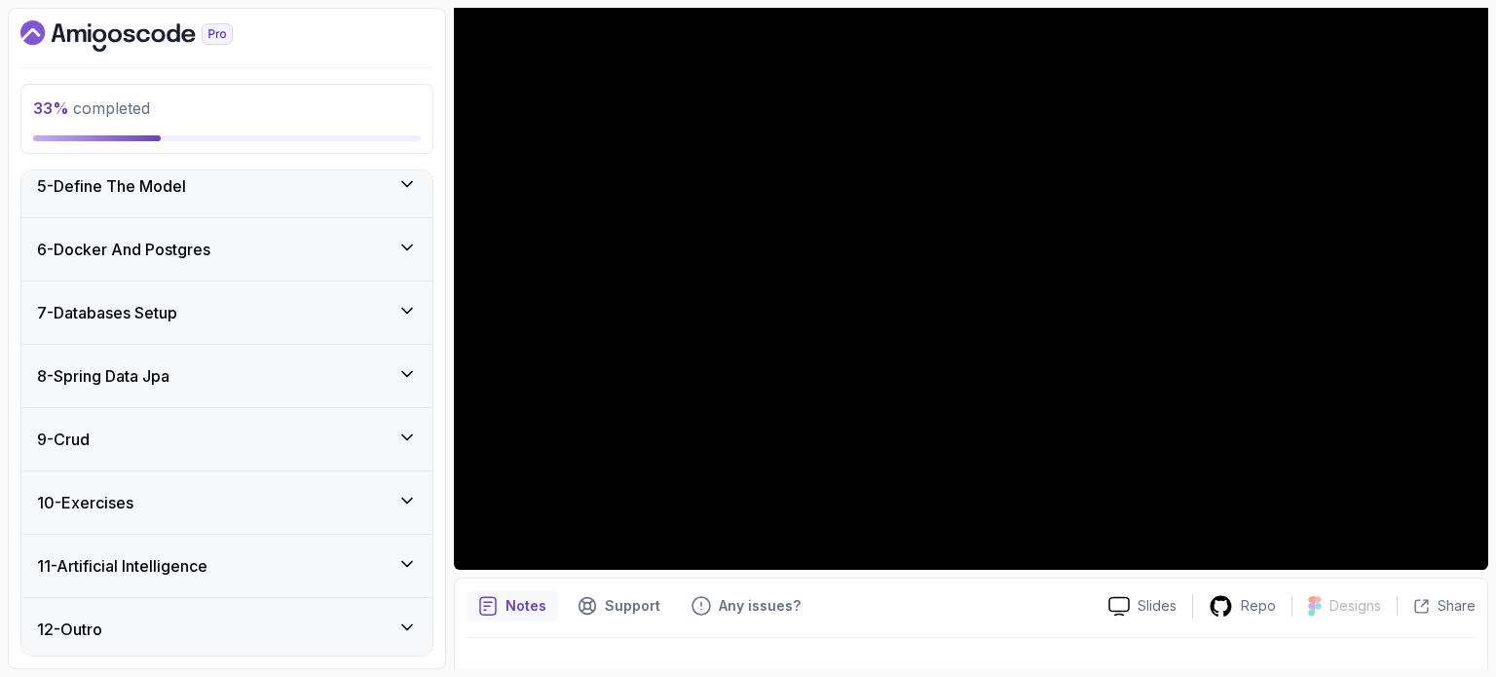
click at [237, 318] on div "7 - Databases Setup" at bounding box center [227, 312] width 380 height 23
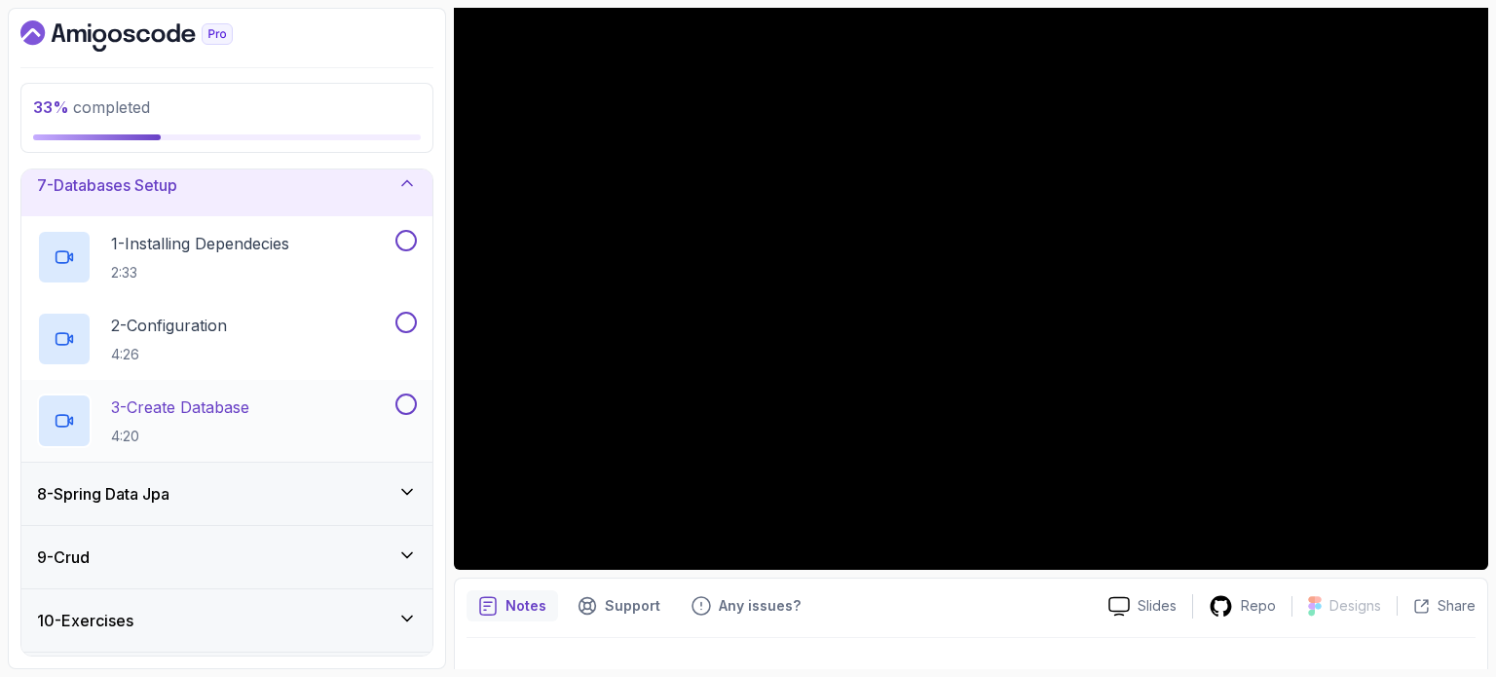
scroll to position [366, 0]
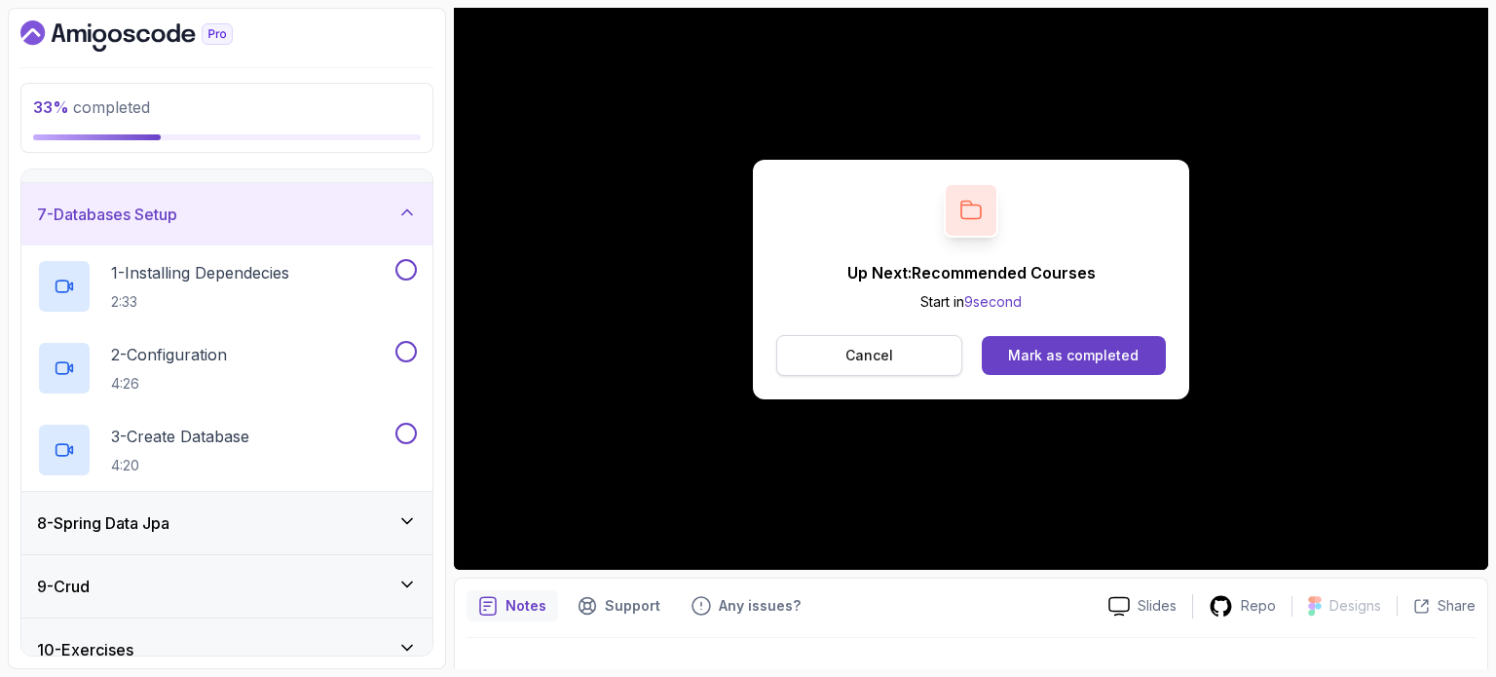
click at [925, 349] on button "Cancel" at bounding box center [869, 355] width 186 height 41
